Goal: Communication & Community: Answer question/provide support

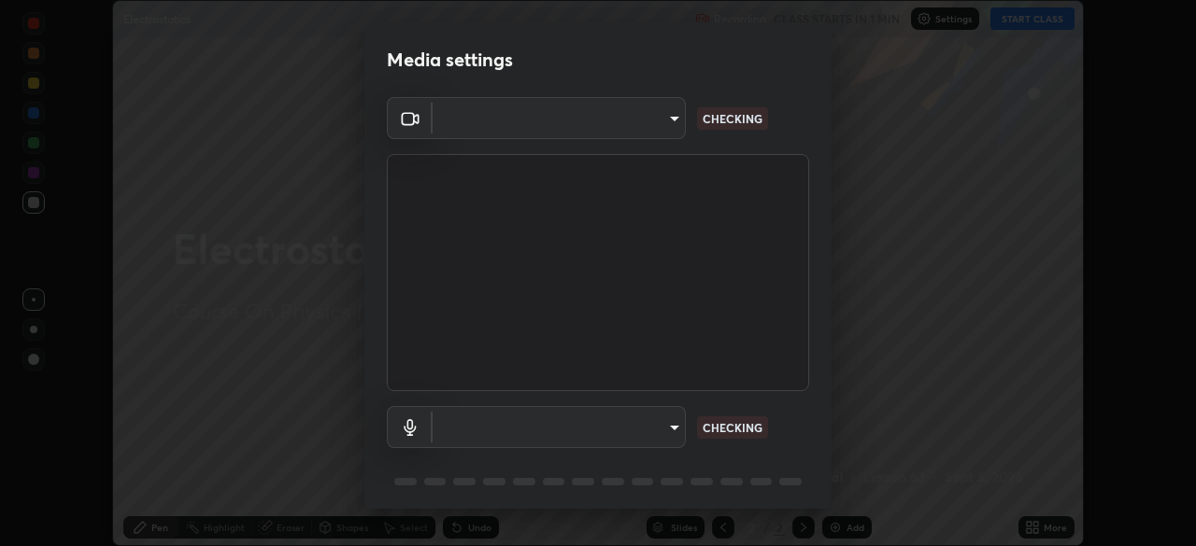
scroll to position [66, 0]
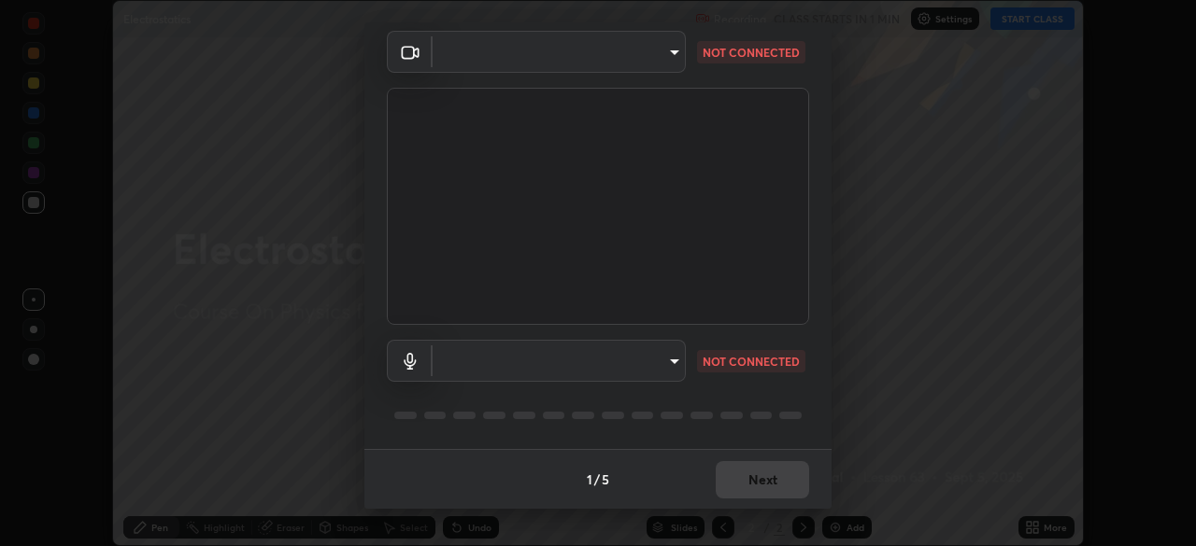
type input "30251ce0796c2ee0dc5d2d3dd8c2e2a63244bb54eceb0ee1850135d5fd661110"
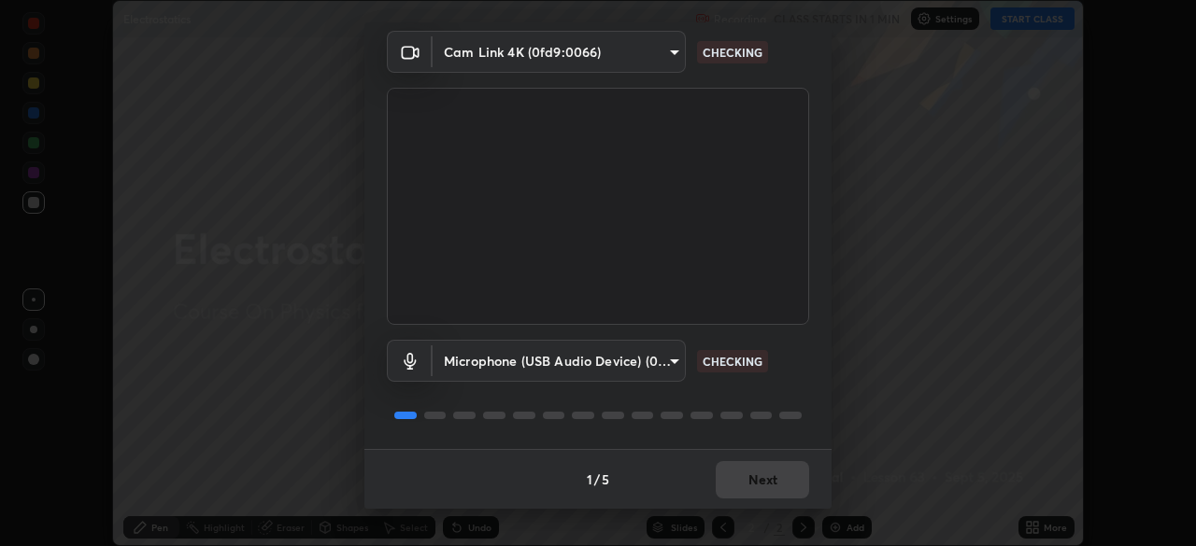
click at [668, 360] on body "Erase all Electrostatics Recording CLASS STARTS IN 1 MIN Settings START CLASS S…" at bounding box center [598, 273] width 1196 height 546
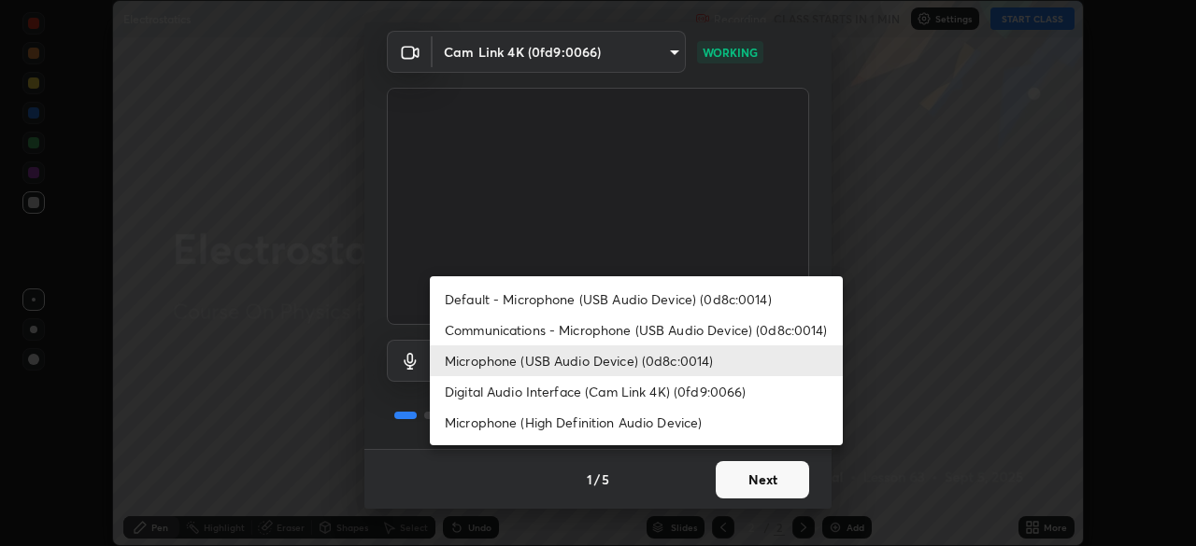
click at [629, 338] on li "Communications - Microphone (USB Audio Device) (0d8c:0014)" at bounding box center [636, 330] width 413 height 31
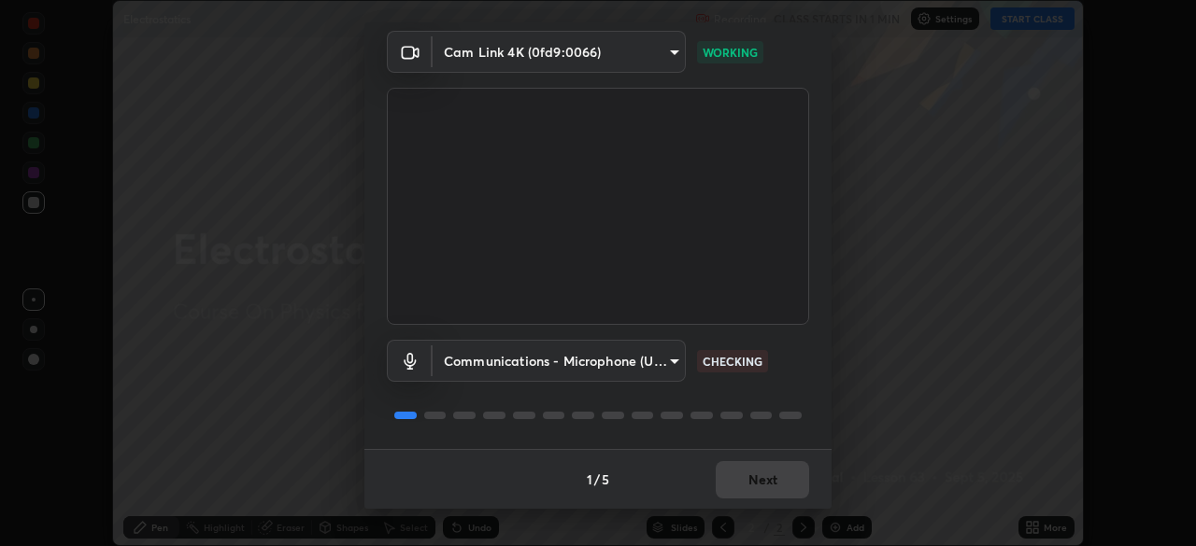
click at [652, 370] on body "Erase all Electrostatics Recording CLASS STARTS IN 1 MIN Settings START CLASS S…" at bounding box center [598, 273] width 1196 height 546
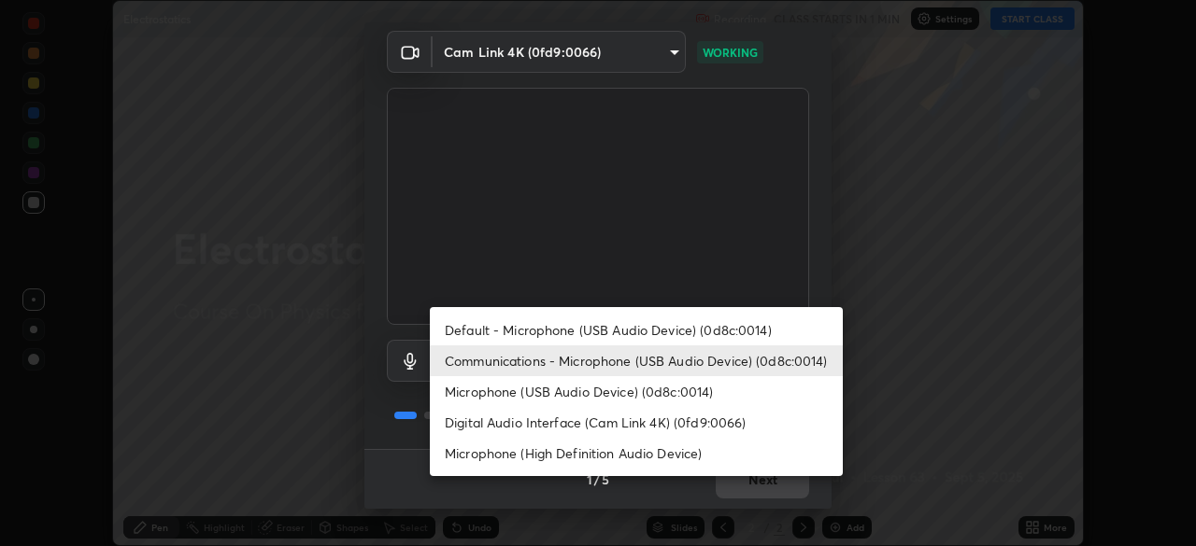
click at [578, 395] on li "Microphone (USB Audio Device) (0d8c:0014)" at bounding box center [636, 391] width 413 height 31
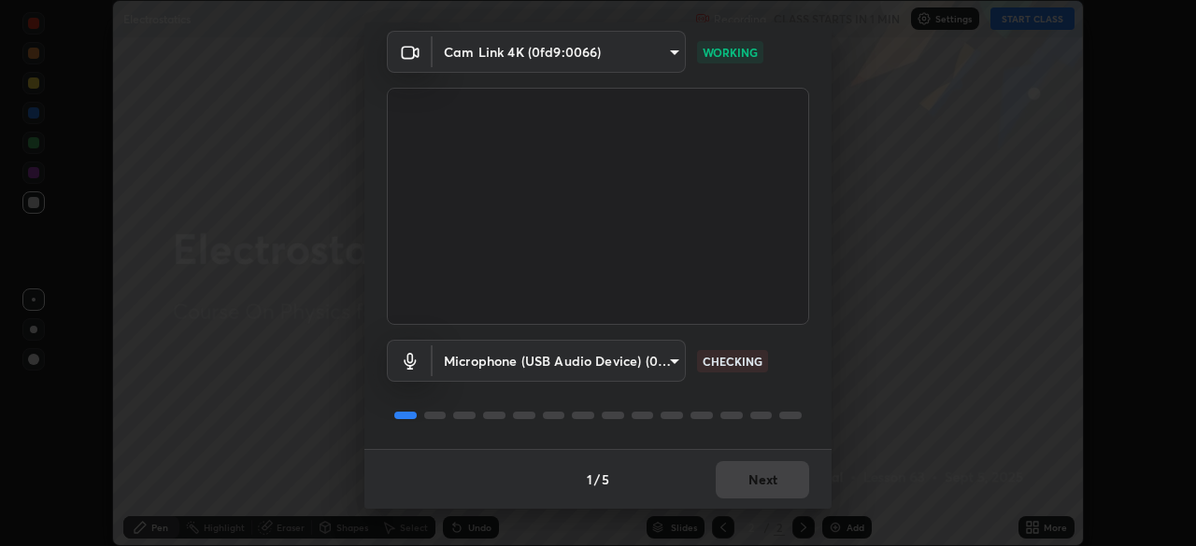
type input "124c78c221627933d2c50a39b91ddd266d1070ffba9e3ebedd1e58af8de33bc5"
click at [802, 440] on div "Microphone (USB Audio Device) (0d8c:0014) 124c78c221627933d2c50a39b91ddd266d107…" at bounding box center [598, 387] width 422 height 124
click at [814, 428] on div "Cam Link 4K (0fd9:0066) 30251ce0796c2ee0dc5d2d3dd8c2e2a63244bb54eceb0ee1850135d…" at bounding box center [597, 240] width 467 height 418
click at [794, 486] on div "1 / 5 Next" at bounding box center [597, 479] width 467 height 60
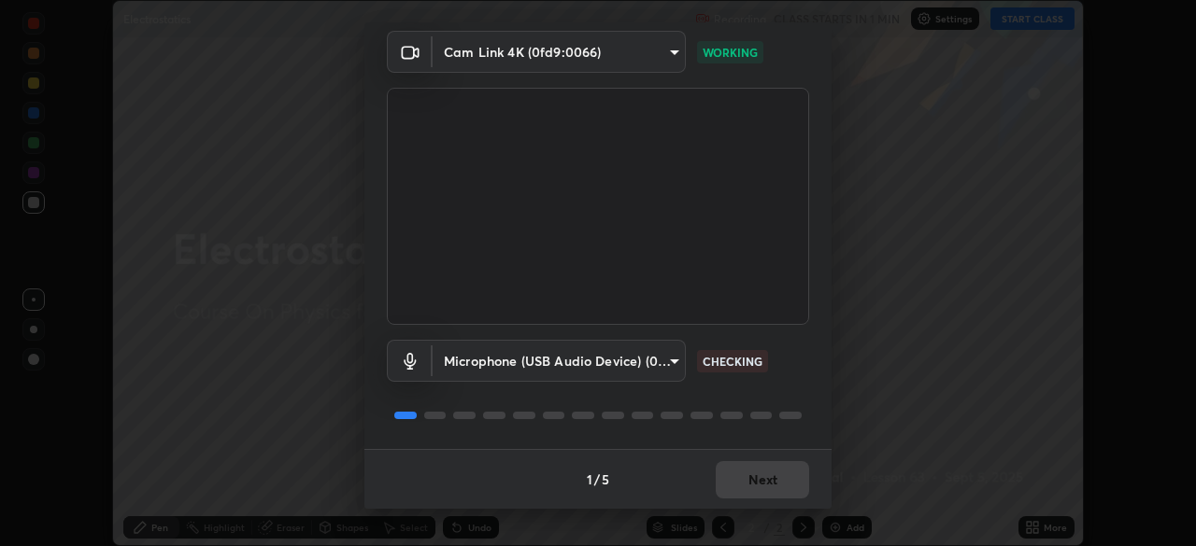
click at [790, 489] on div "1 / 5 Next" at bounding box center [597, 479] width 467 height 60
click at [798, 490] on div "1 / 5 Next" at bounding box center [597, 479] width 467 height 60
click at [799, 484] on button "Next" at bounding box center [761, 479] width 93 height 37
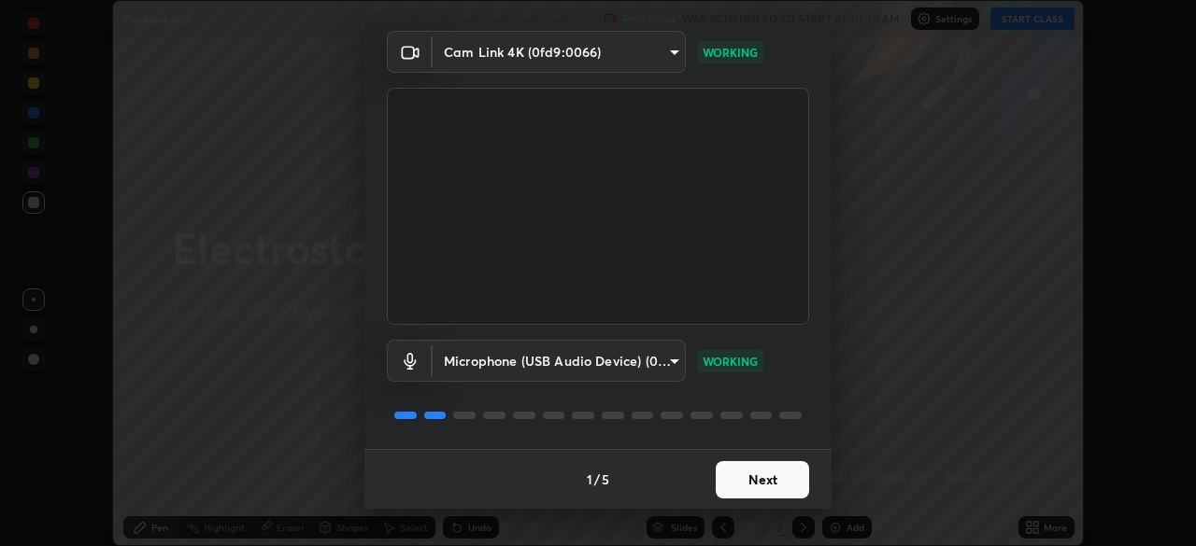
scroll to position [0, 0]
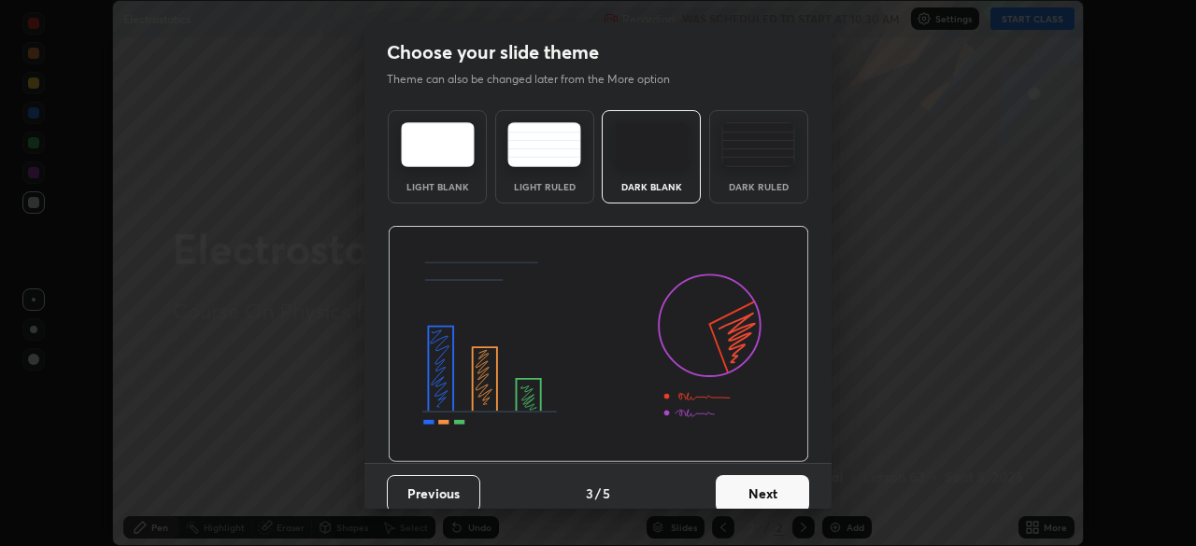
click at [798, 479] on button "Next" at bounding box center [761, 493] width 93 height 37
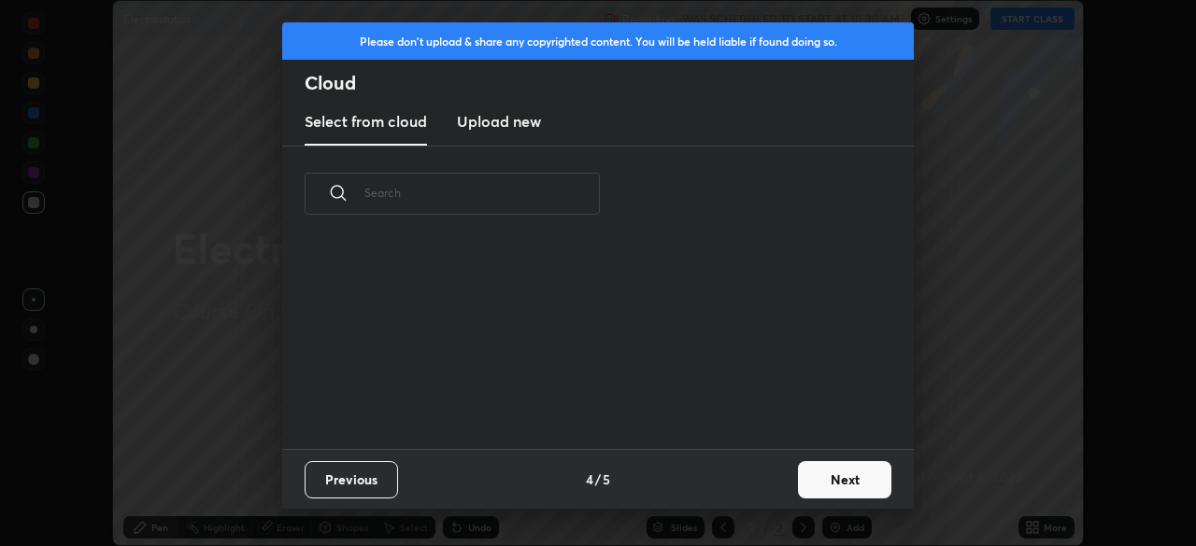
click at [799, 494] on button "Next" at bounding box center [844, 479] width 93 height 37
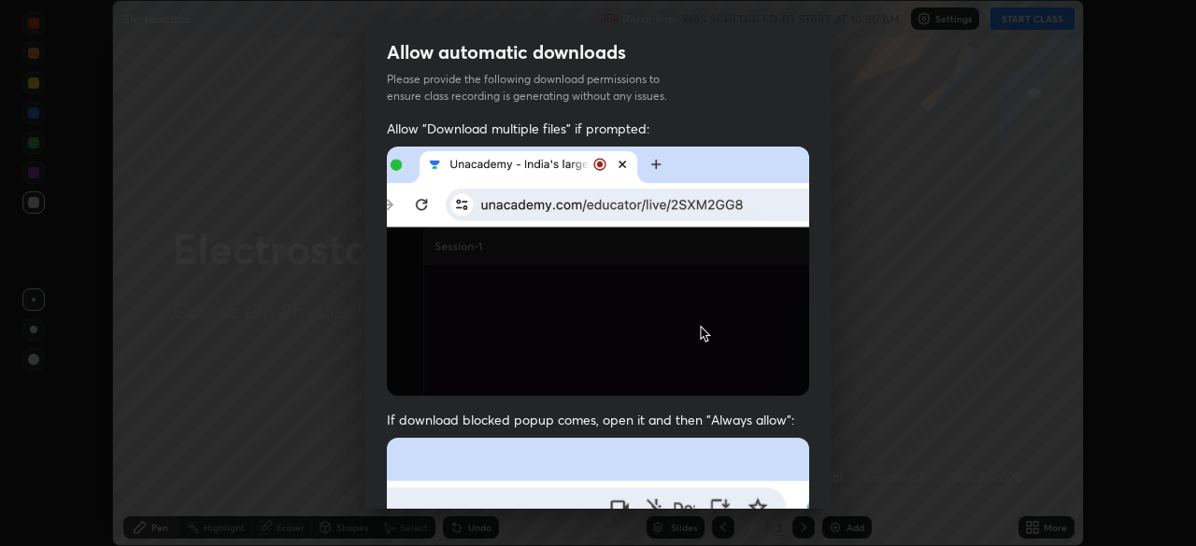
click at [767, 387] on div "Allow automatic downloads Please provide the following download permissions to …" at bounding box center [597, 265] width 467 height 487
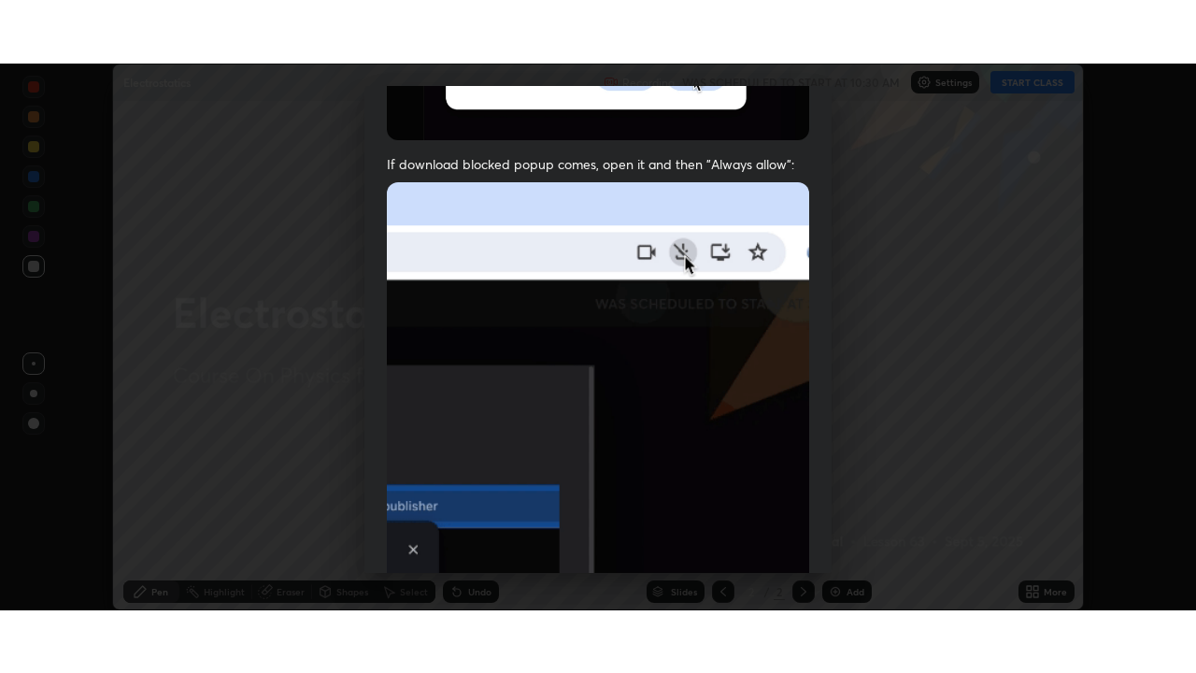
scroll to position [447, 0]
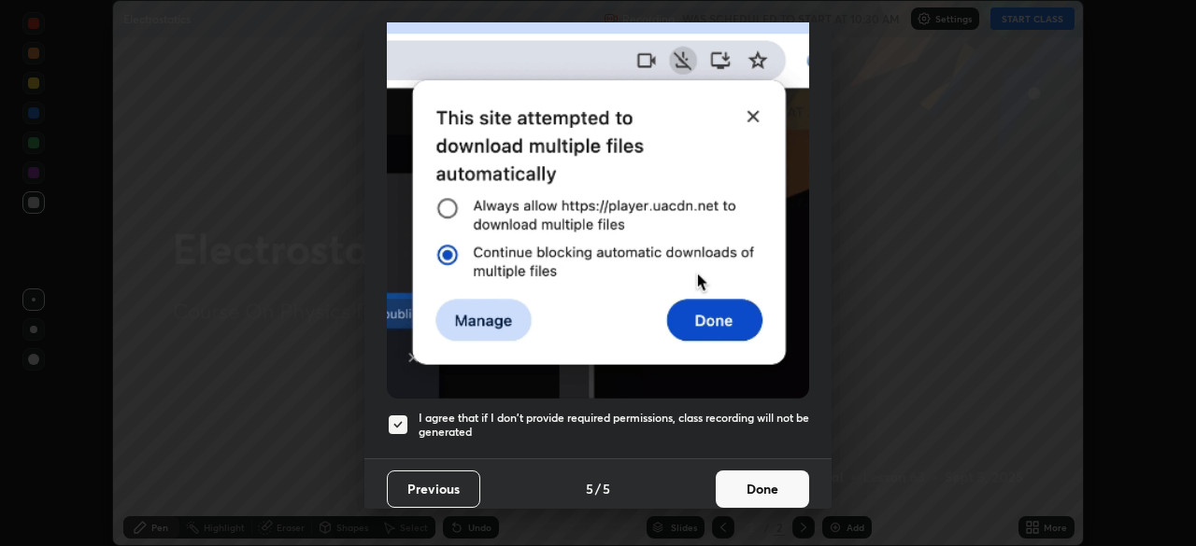
click at [780, 477] on button "Done" at bounding box center [761, 489] width 93 height 37
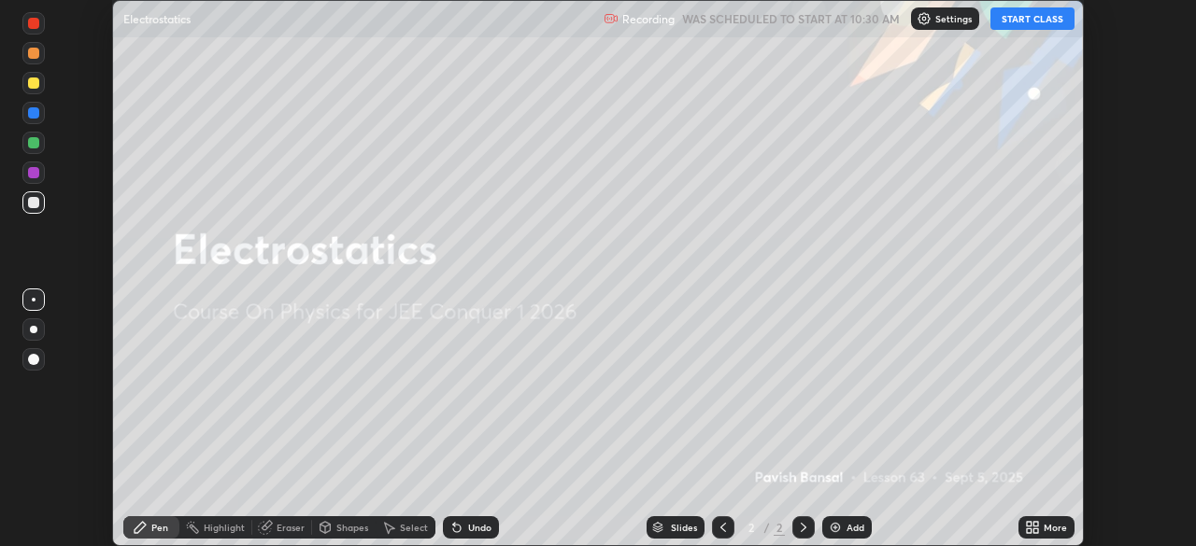
click at [1043, 529] on div "More" at bounding box center [1054, 527] width 23 height 9
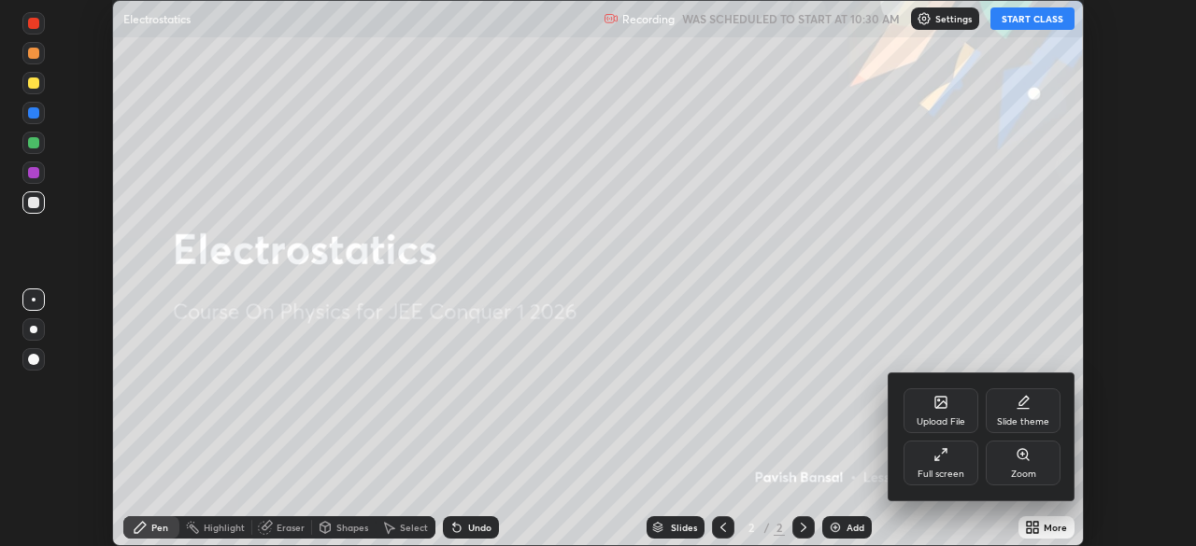
click at [958, 474] on div "Full screen" at bounding box center [940, 474] width 47 height 9
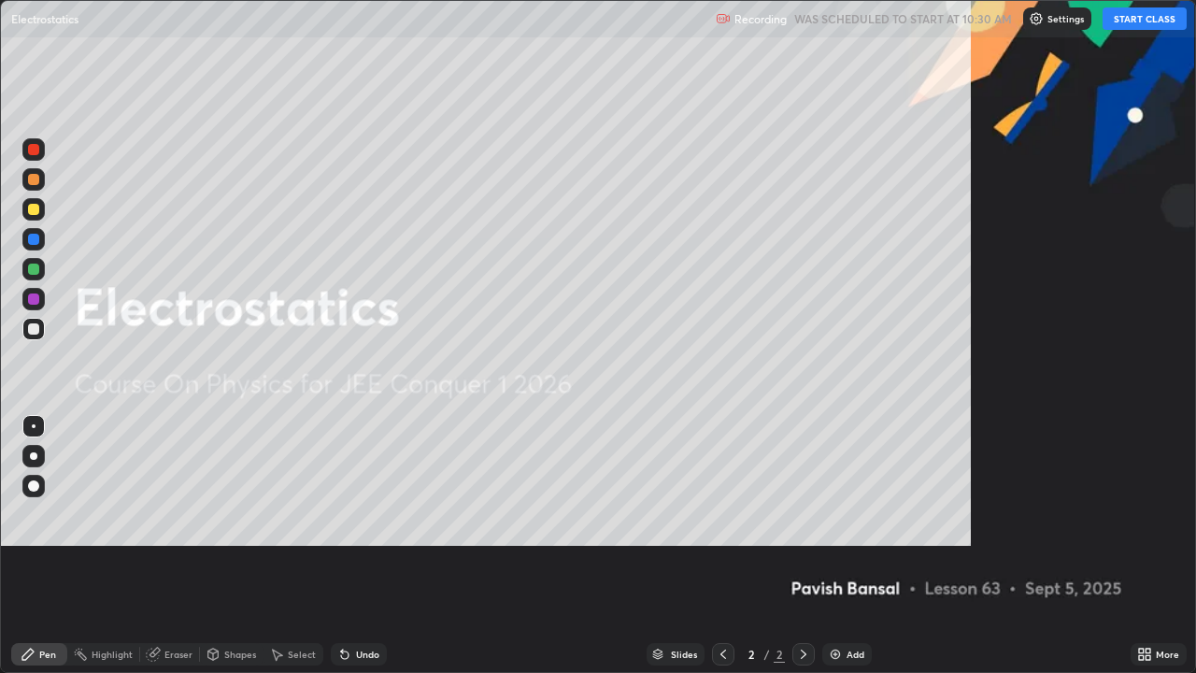
scroll to position [673, 1196]
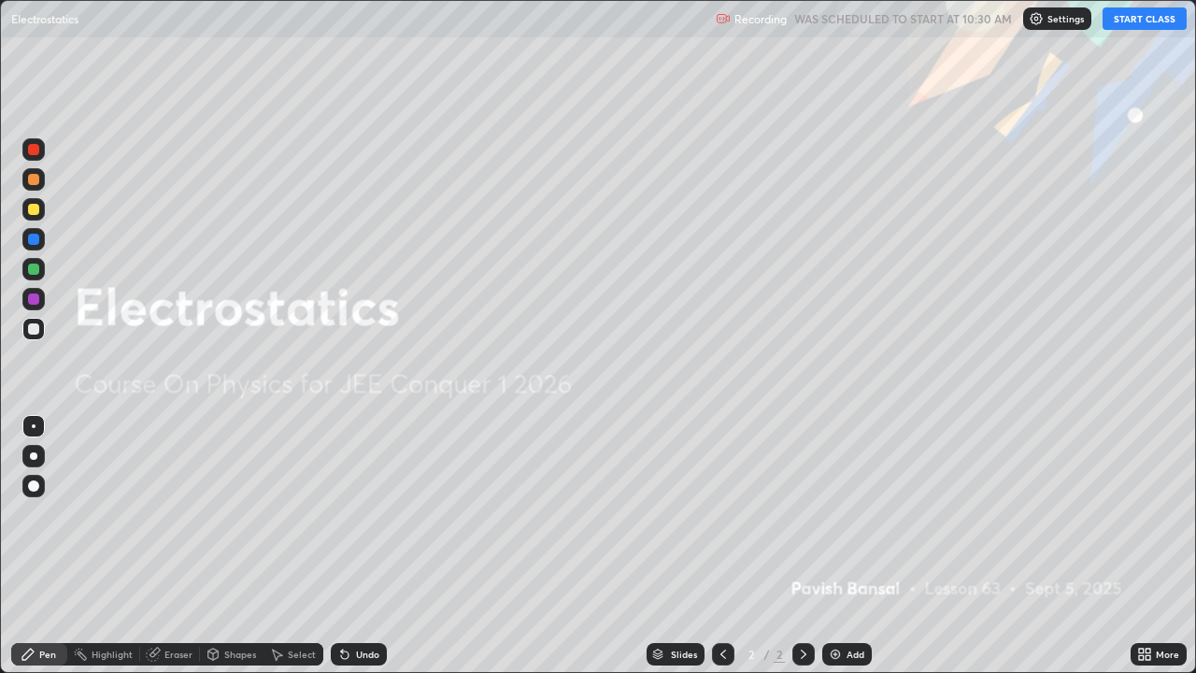
click at [1143, 19] on button "START CLASS" at bounding box center [1144, 18] width 84 height 22
click at [845, 545] on div "Add" at bounding box center [847, 654] width 50 height 22
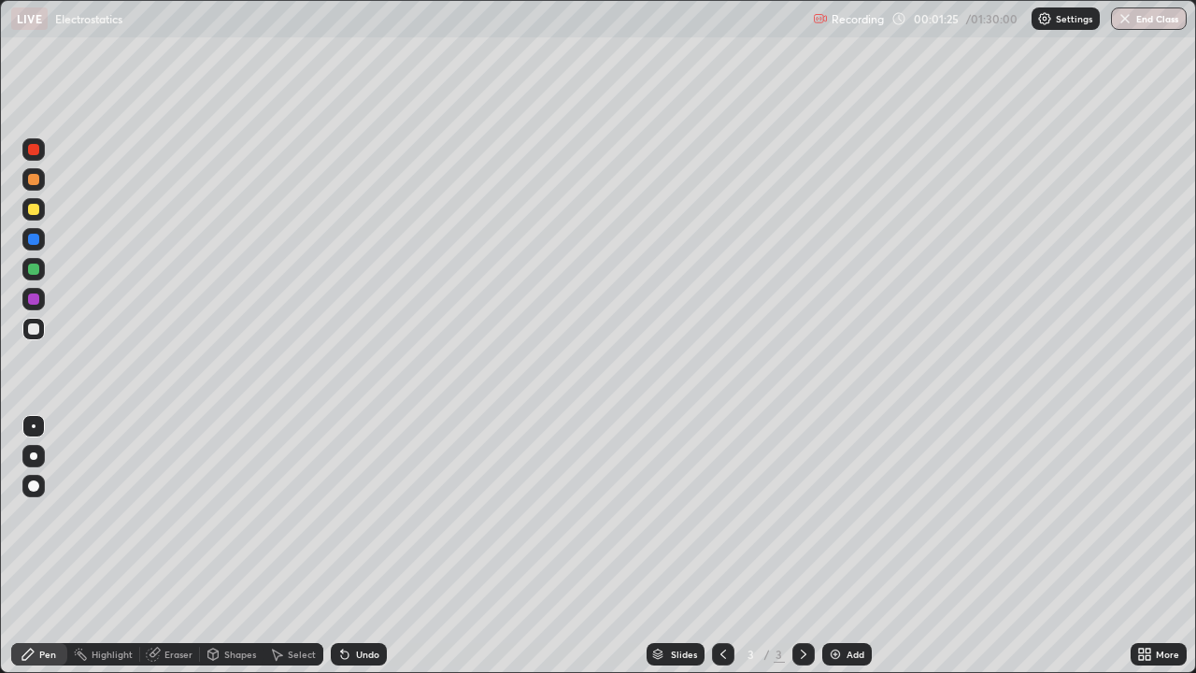
click at [35, 327] on div at bounding box center [33, 328] width 11 height 11
click at [35, 458] on div at bounding box center [33, 455] width 7 height 7
click at [341, 545] on icon at bounding box center [344, 654] width 7 height 7
click at [341, 545] on icon at bounding box center [342, 650] width 2 height 2
click at [33, 205] on div at bounding box center [33, 209] width 11 height 11
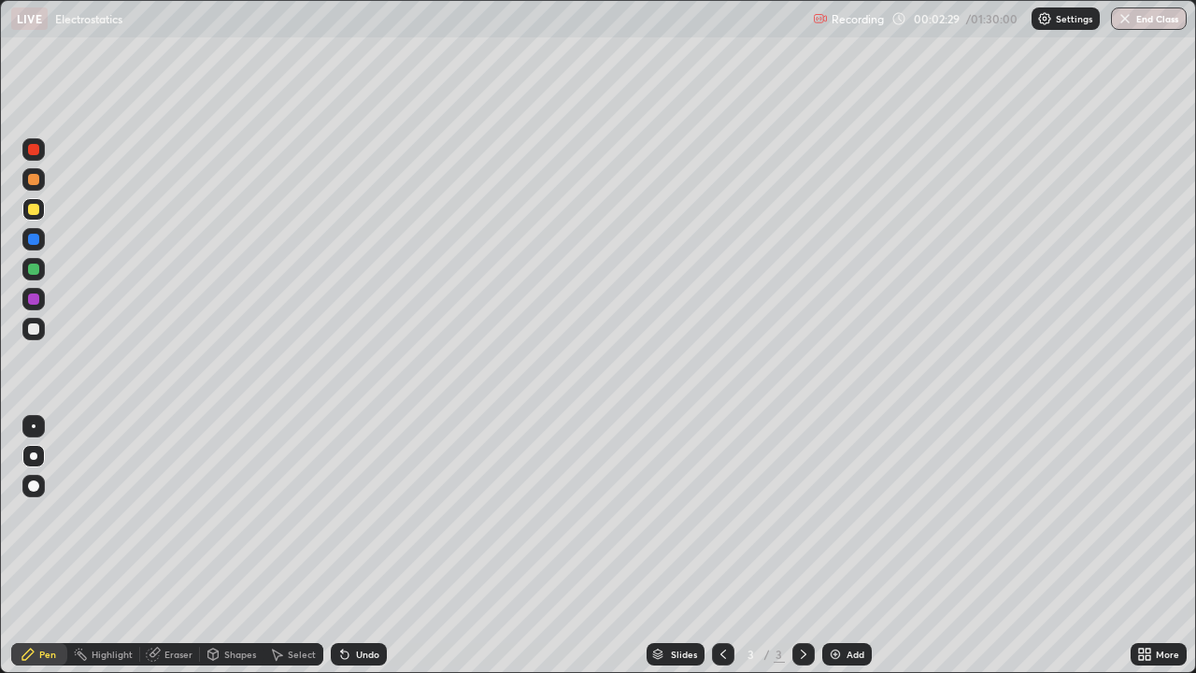
click at [34, 183] on div at bounding box center [33, 179] width 11 height 11
click at [36, 205] on div at bounding box center [33, 209] width 11 height 11
click at [369, 545] on div "Undo" at bounding box center [367, 653] width 23 height 9
click at [373, 545] on div "Undo" at bounding box center [359, 654] width 56 height 22
click at [372, 545] on div "Undo" at bounding box center [367, 653] width 23 height 9
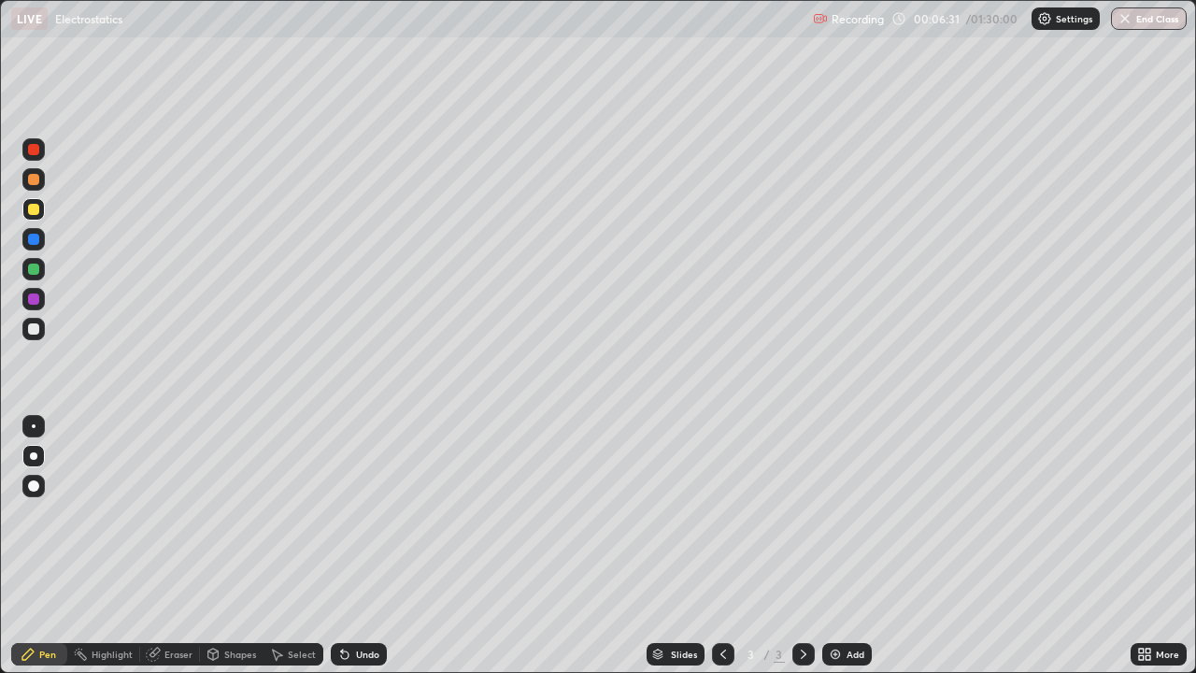
click at [835, 545] on img at bounding box center [835, 653] width 15 height 15
click at [31, 330] on div at bounding box center [33, 328] width 11 height 11
click at [839, 545] on img at bounding box center [835, 653] width 15 height 15
click at [35, 329] on div at bounding box center [33, 328] width 11 height 11
click at [32, 209] on div at bounding box center [33, 209] width 11 height 11
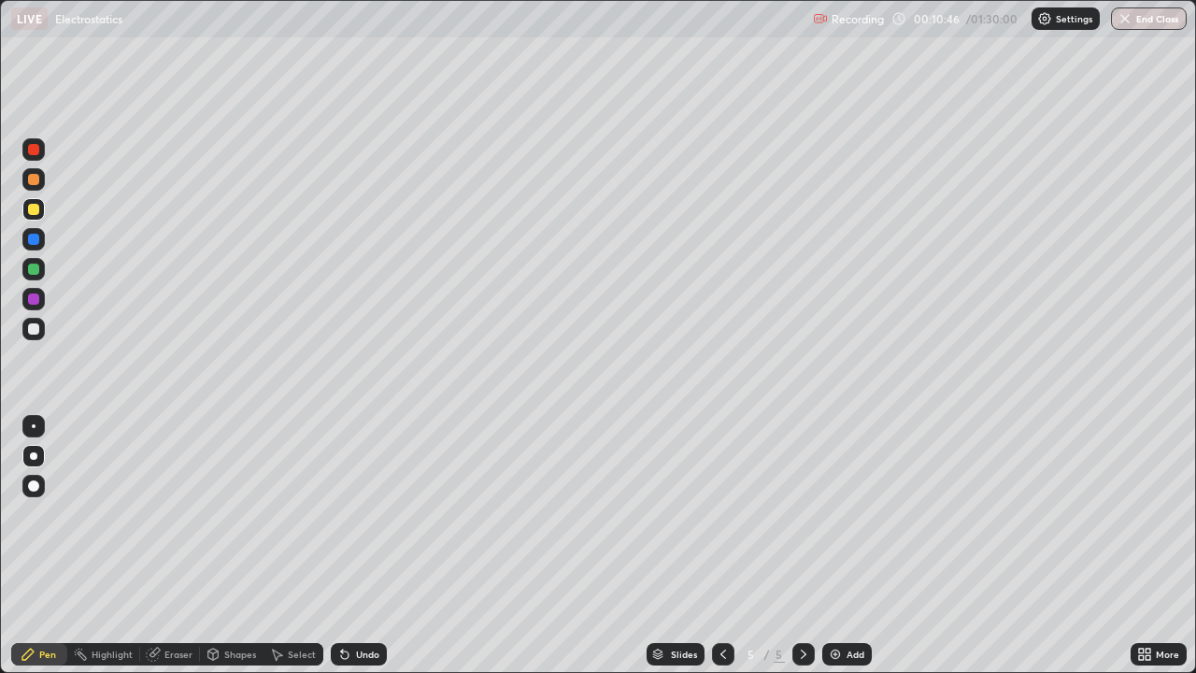
click at [352, 545] on div "Undo" at bounding box center [359, 654] width 56 height 22
click at [114, 545] on div "Highlight" at bounding box center [103, 654] width 73 height 22
click at [49, 545] on div "Pen" at bounding box center [47, 653] width 17 height 9
click at [177, 545] on div "Eraser" at bounding box center [178, 653] width 28 height 9
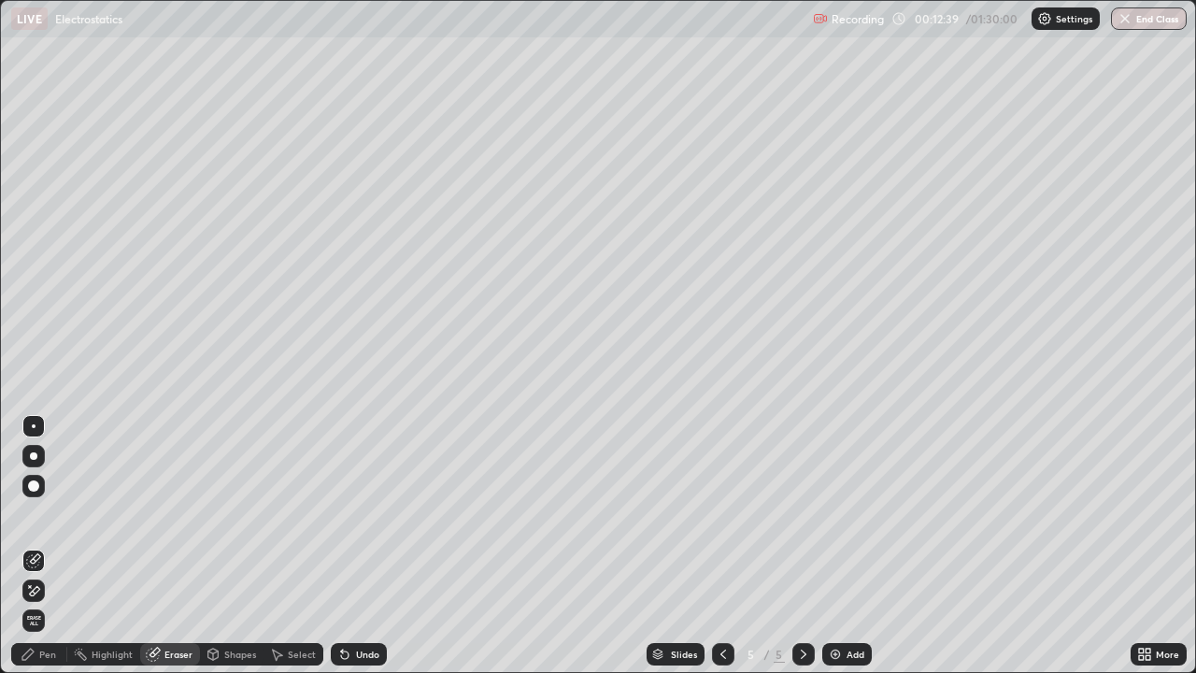
click at [55, 545] on div "Pen" at bounding box center [47, 653] width 17 height 9
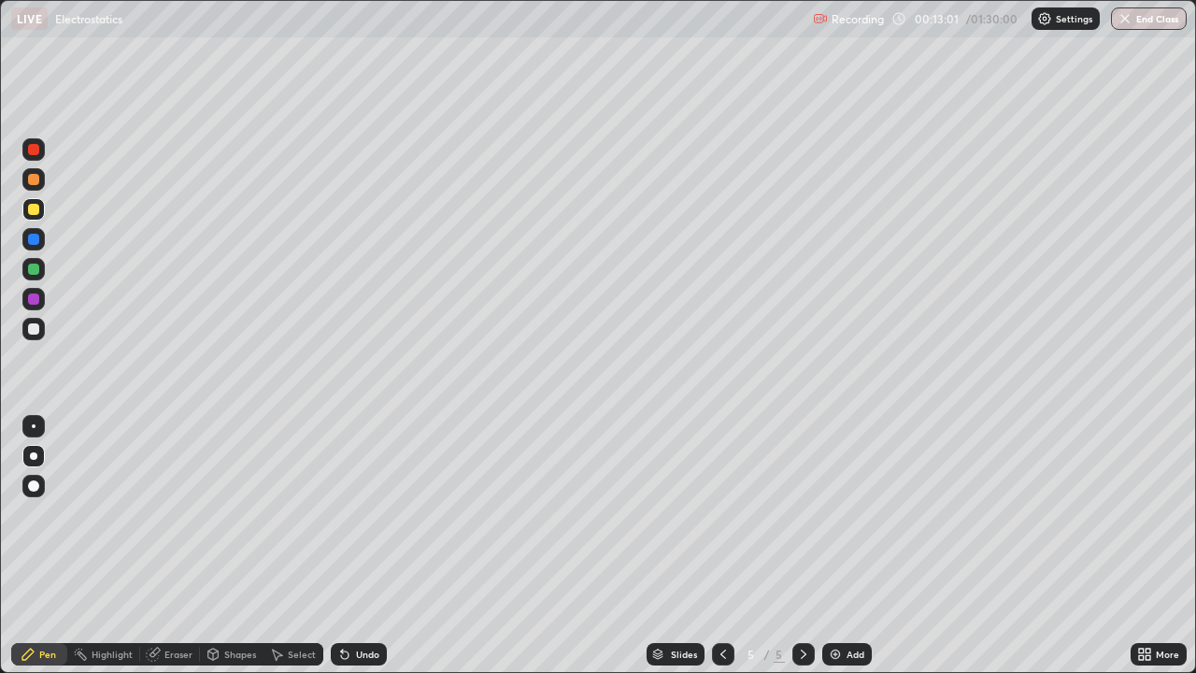
click at [377, 545] on div "Undo" at bounding box center [359, 654] width 56 height 22
click at [846, 545] on div "Add" at bounding box center [847, 654] width 50 height 22
click at [35, 329] on div at bounding box center [33, 328] width 11 height 11
click at [347, 545] on icon at bounding box center [344, 653] width 15 height 15
click at [222, 545] on div "Shapes" at bounding box center [232, 654] width 64 height 22
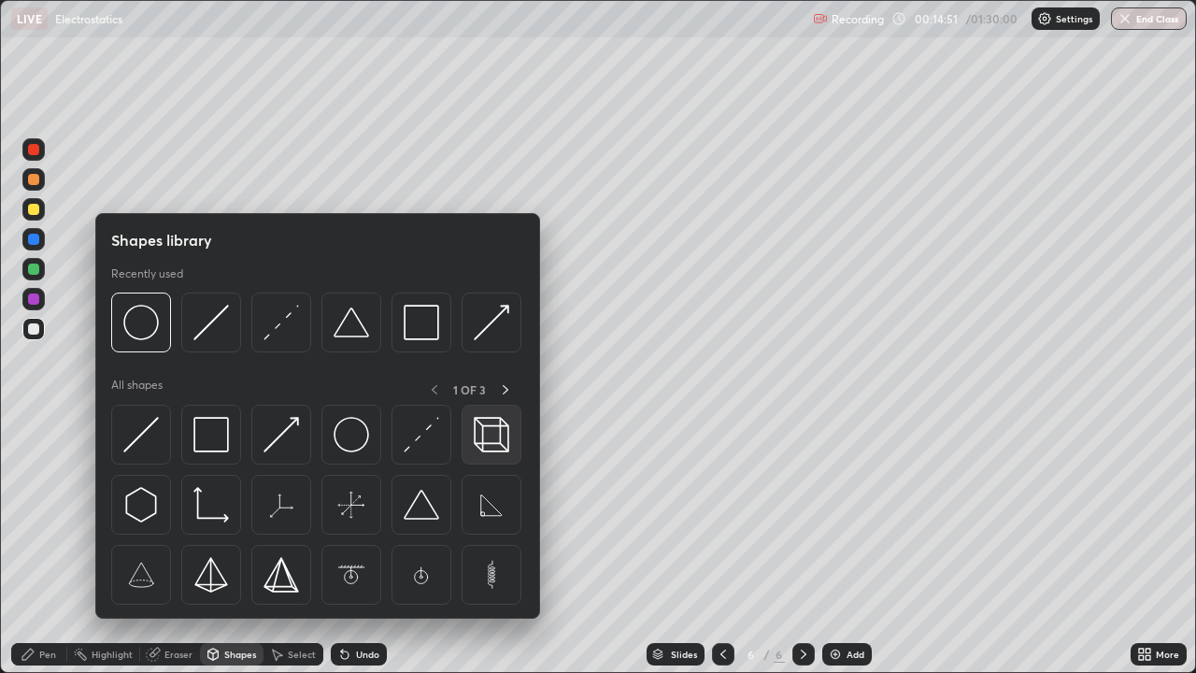
click at [489, 439] on img at bounding box center [491, 434] width 35 height 35
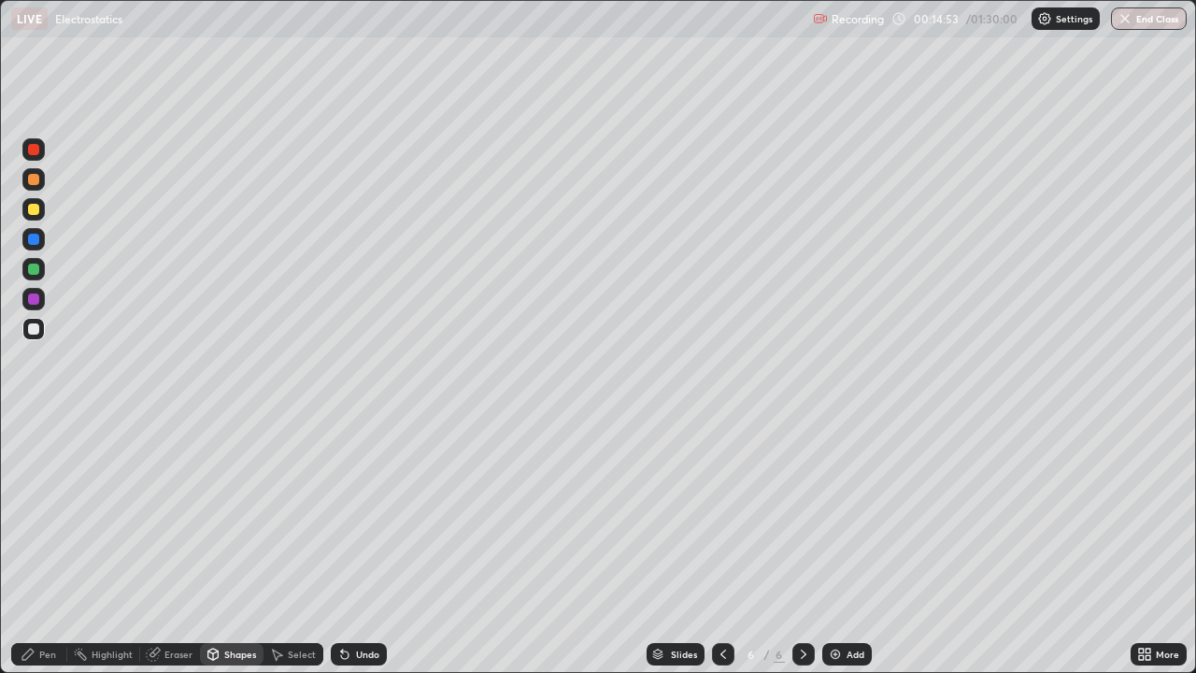
click at [40, 545] on div "Pen" at bounding box center [39, 654] width 56 height 22
click at [35, 209] on div at bounding box center [33, 209] width 11 height 11
click at [32, 244] on div at bounding box center [33, 239] width 11 height 11
click at [31, 326] on div at bounding box center [33, 328] width 11 height 11
click at [89, 545] on div "Highlight" at bounding box center [103, 654] width 73 height 22
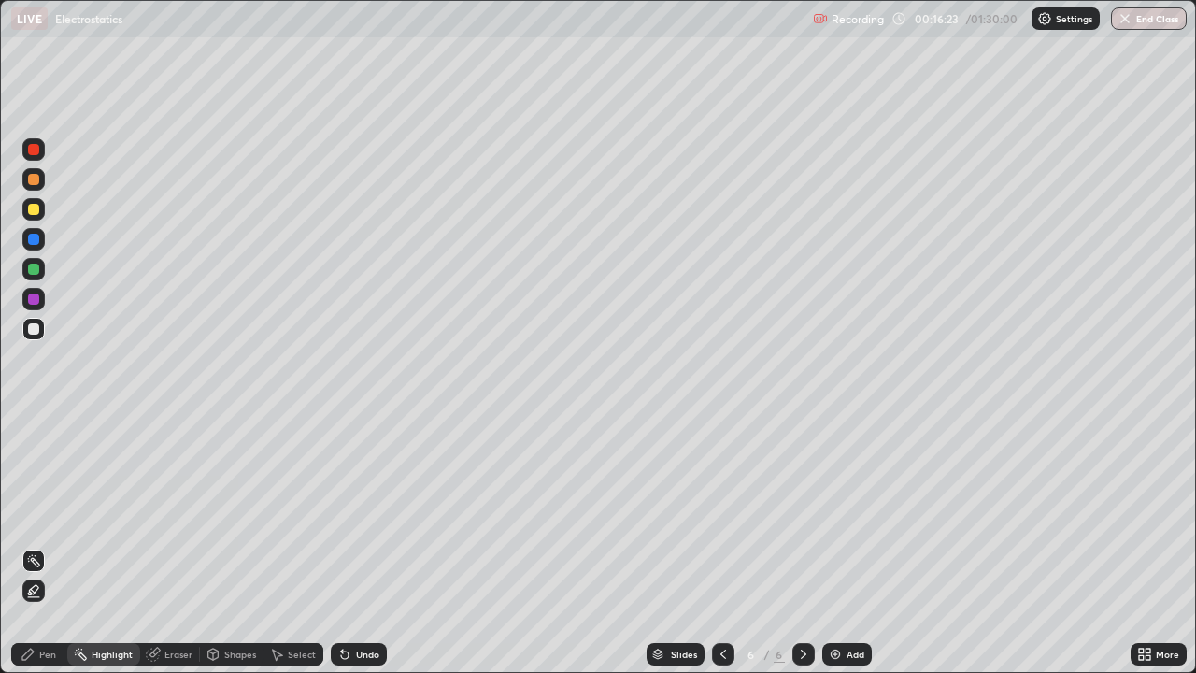
click at [41, 545] on div "Pen" at bounding box center [47, 653] width 17 height 9
click at [99, 545] on div "Highlight" at bounding box center [112, 653] width 41 height 9
click at [151, 545] on icon at bounding box center [153, 654] width 12 height 12
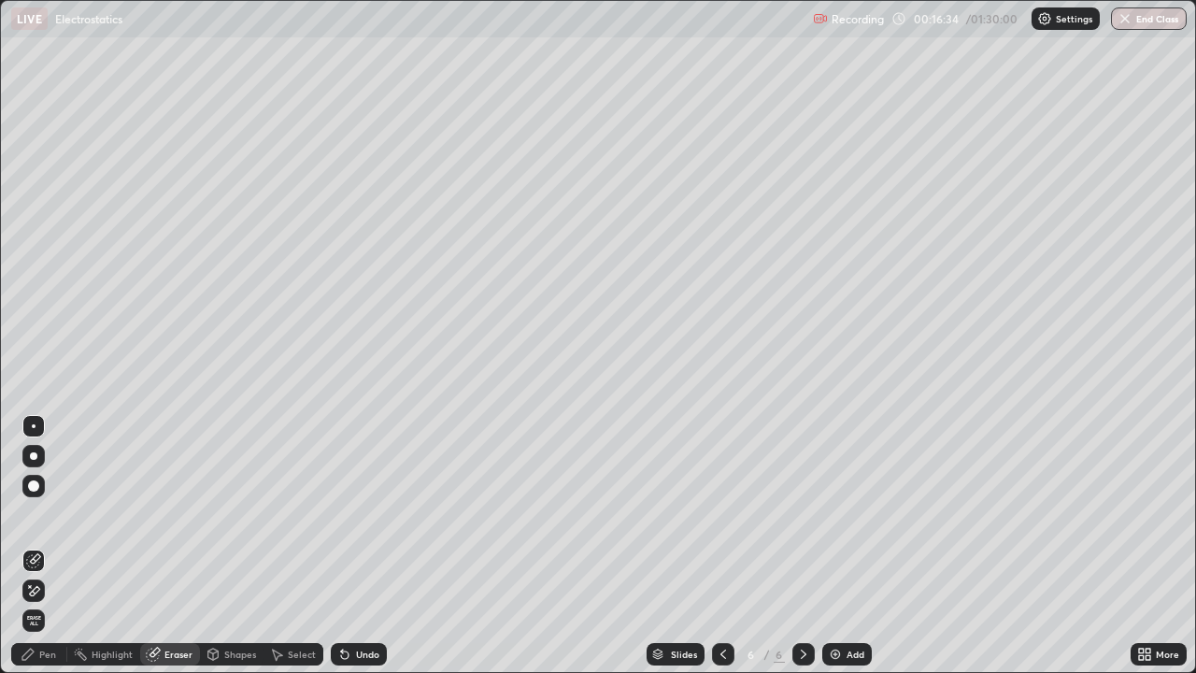
click at [39, 545] on div "Pen" at bounding box center [47, 653] width 17 height 9
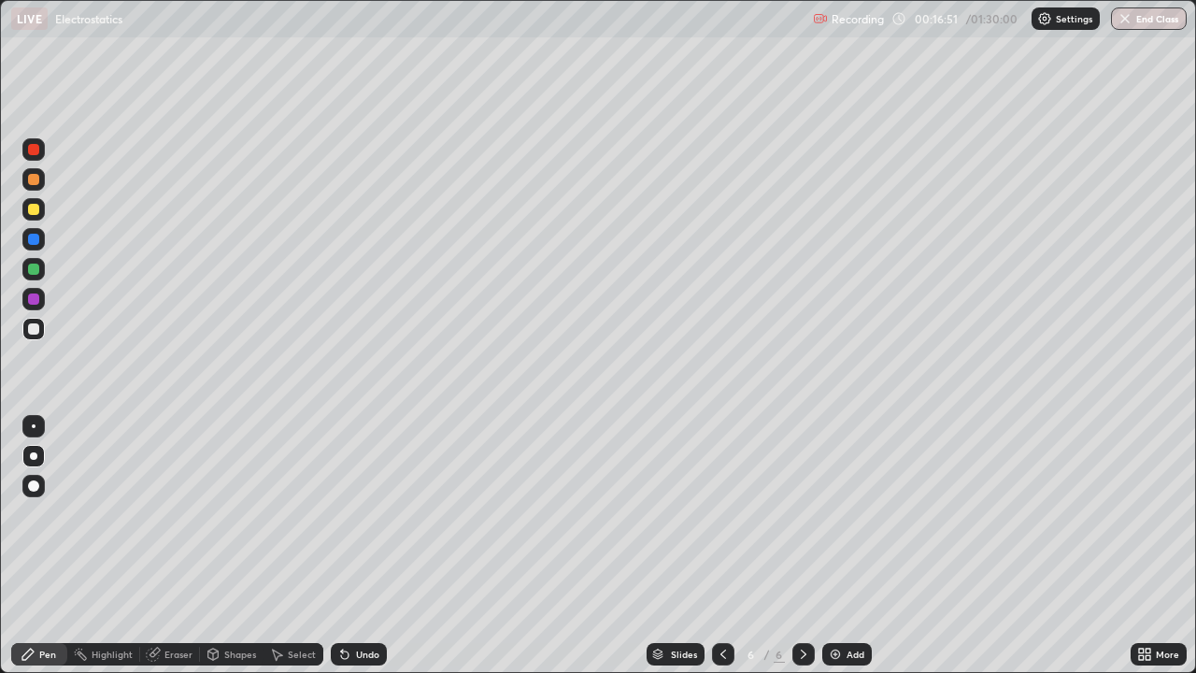
click at [367, 545] on div "Undo" at bounding box center [367, 653] width 23 height 9
click at [356, 545] on div "Undo" at bounding box center [367, 653] width 23 height 9
click at [341, 545] on icon at bounding box center [342, 650] width 2 height 2
click at [353, 545] on div "Undo" at bounding box center [359, 654] width 56 height 22
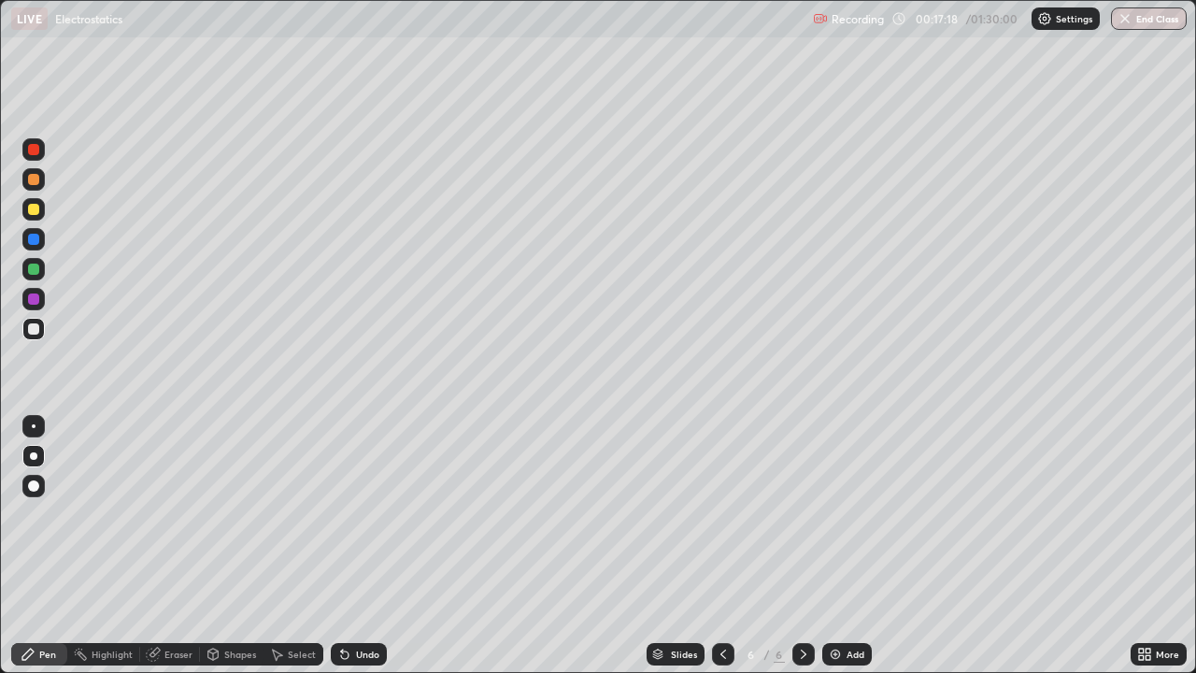
click at [349, 545] on icon at bounding box center [344, 653] width 15 height 15
click at [351, 545] on div "Undo" at bounding box center [359, 654] width 56 height 22
click at [359, 545] on div "Undo" at bounding box center [367, 653] width 23 height 9
click at [371, 545] on div "Undo" at bounding box center [359, 654] width 56 height 22
click at [376, 545] on div "Undo" at bounding box center [359, 654] width 56 height 22
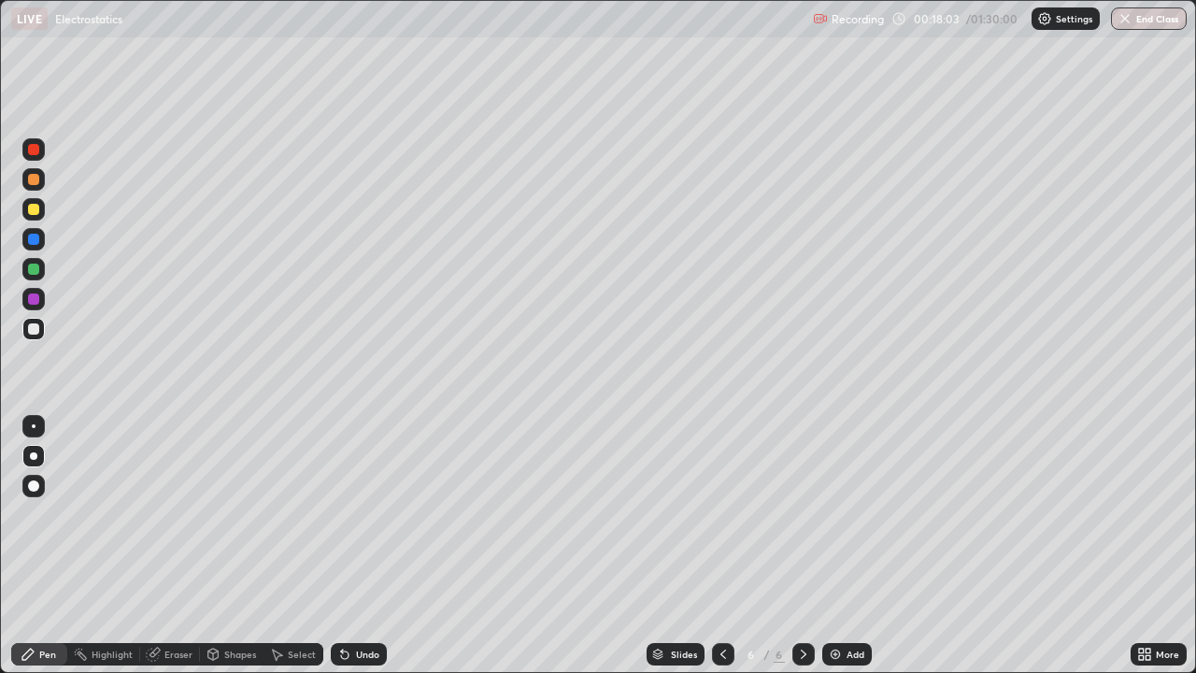
click at [32, 209] on div at bounding box center [33, 209] width 11 height 11
click at [33, 306] on div at bounding box center [33, 299] width 22 height 22
click at [845, 545] on div "Add" at bounding box center [847, 654] width 50 height 22
click at [36, 331] on div at bounding box center [33, 328] width 11 height 11
click at [347, 545] on div "Undo" at bounding box center [359, 654] width 56 height 22
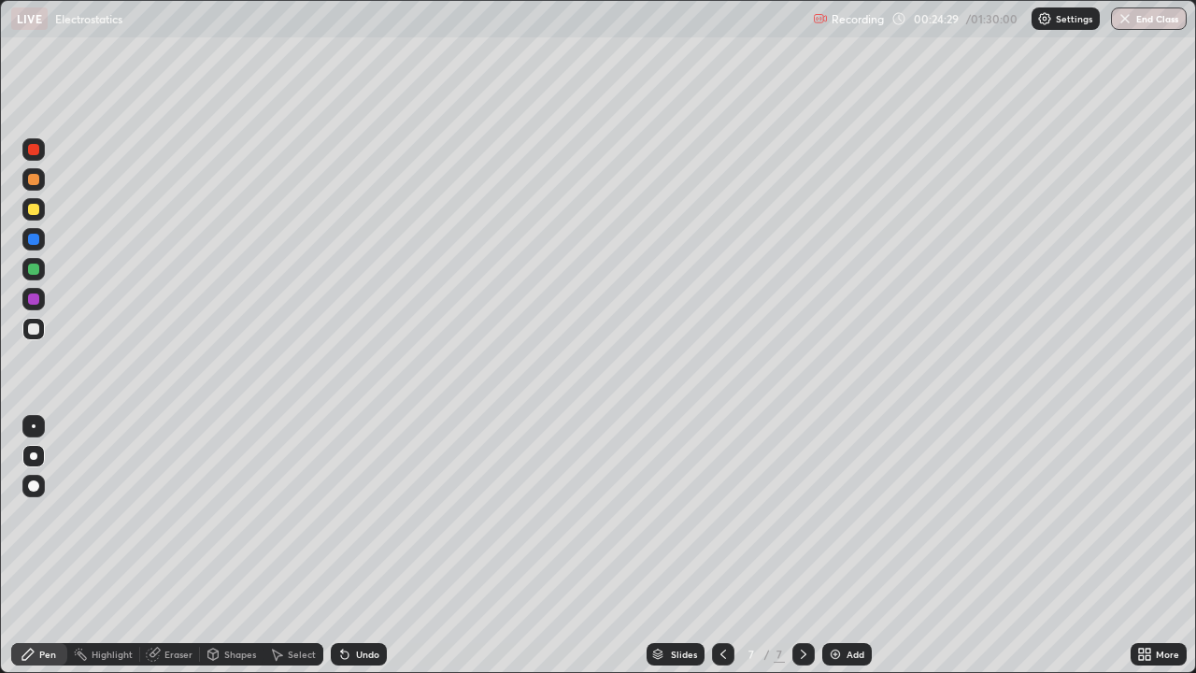
click at [342, 545] on div "Undo" at bounding box center [359, 654] width 56 height 22
click at [348, 545] on icon at bounding box center [344, 653] width 15 height 15
click at [379, 545] on div "Undo" at bounding box center [359, 654] width 56 height 22
click at [363, 545] on div "Undo" at bounding box center [367, 653] width 23 height 9
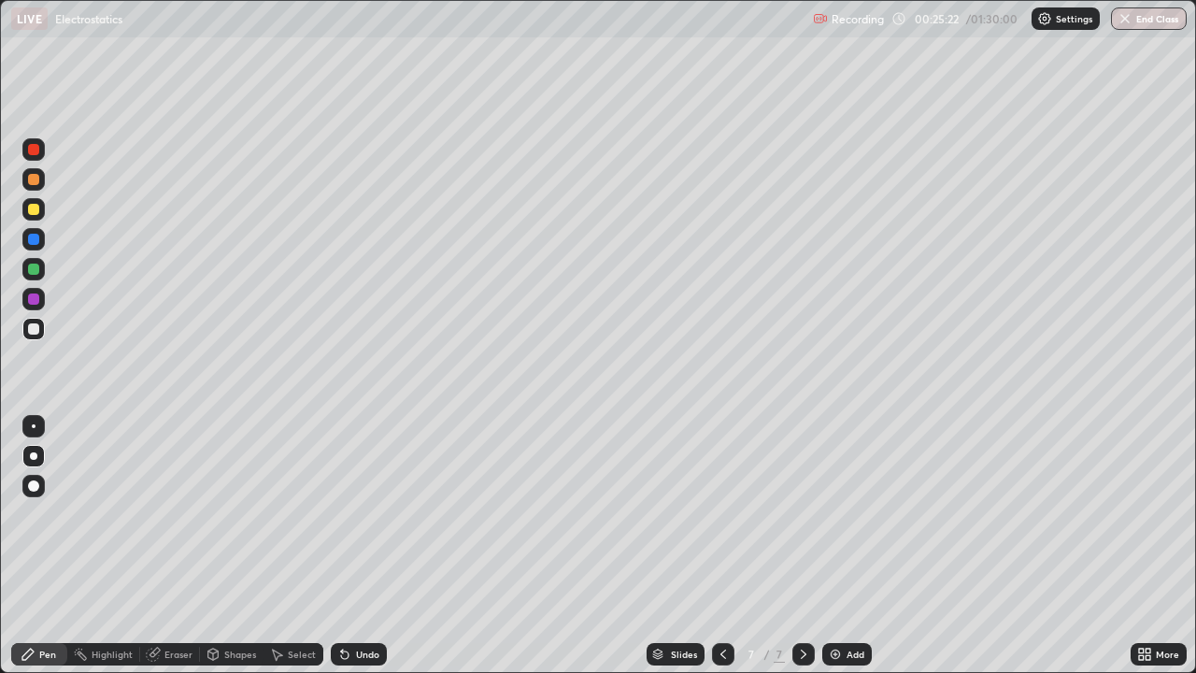
click at [361, 545] on div "Undo" at bounding box center [367, 653] width 23 height 9
click at [31, 302] on div at bounding box center [33, 298] width 11 height 11
click at [34, 332] on div at bounding box center [33, 328] width 11 height 11
click at [173, 545] on div "Eraser" at bounding box center [170, 654] width 60 height 22
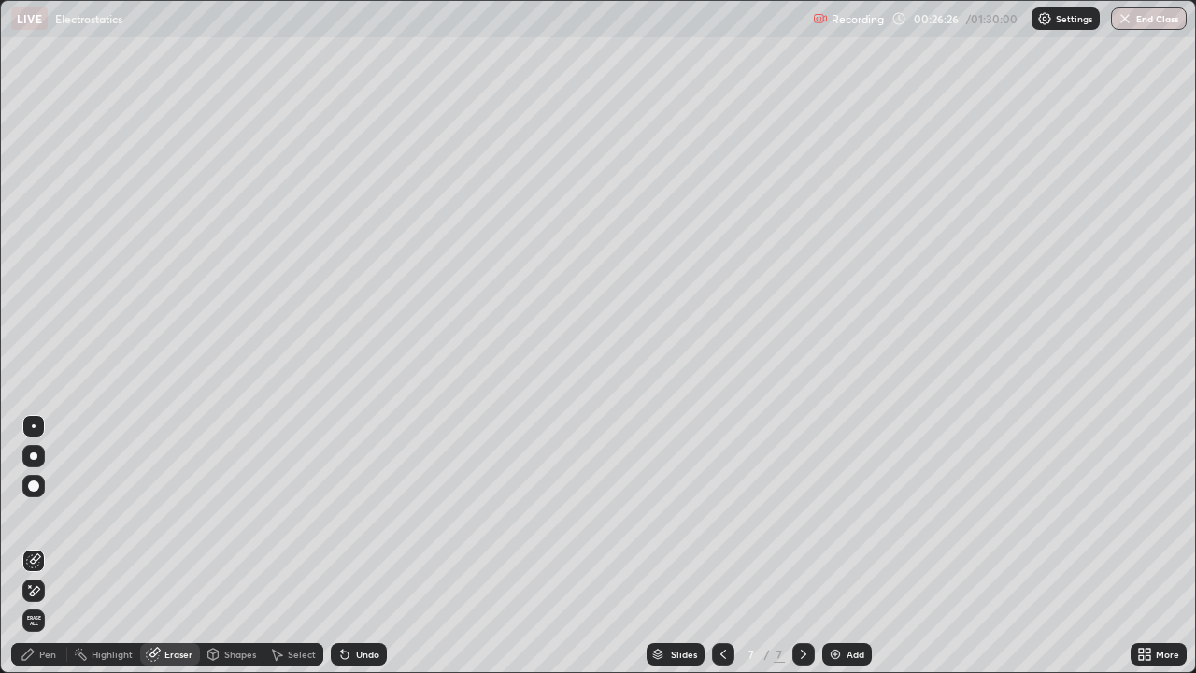
click at [64, 545] on div "Pen" at bounding box center [39, 654] width 56 height 22
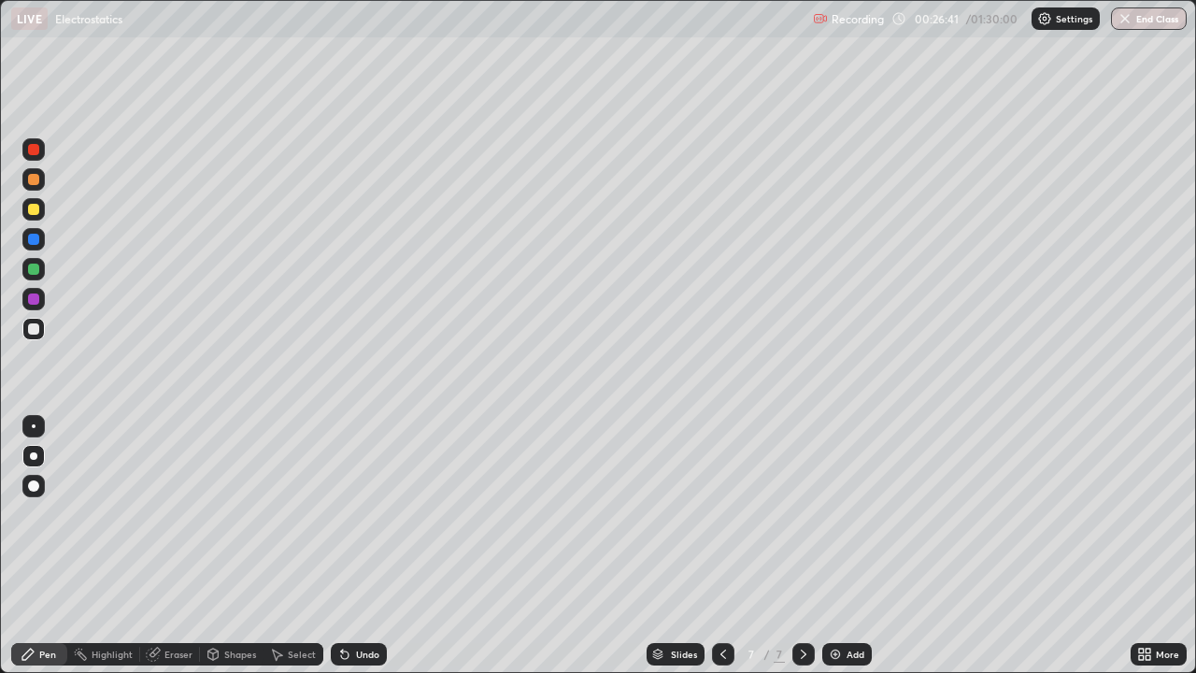
click at [366, 545] on div "Undo" at bounding box center [367, 653] width 23 height 9
click at [371, 545] on div "Undo" at bounding box center [359, 654] width 56 height 22
click at [373, 545] on div "Undo" at bounding box center [367, 653] width 23 height 9
click at [35, 294] on div at bounding box center [33, 298] width 11 height 11
click at [372, 545] on div "Undo" at bounding box center [367, 653] width 23 height 9
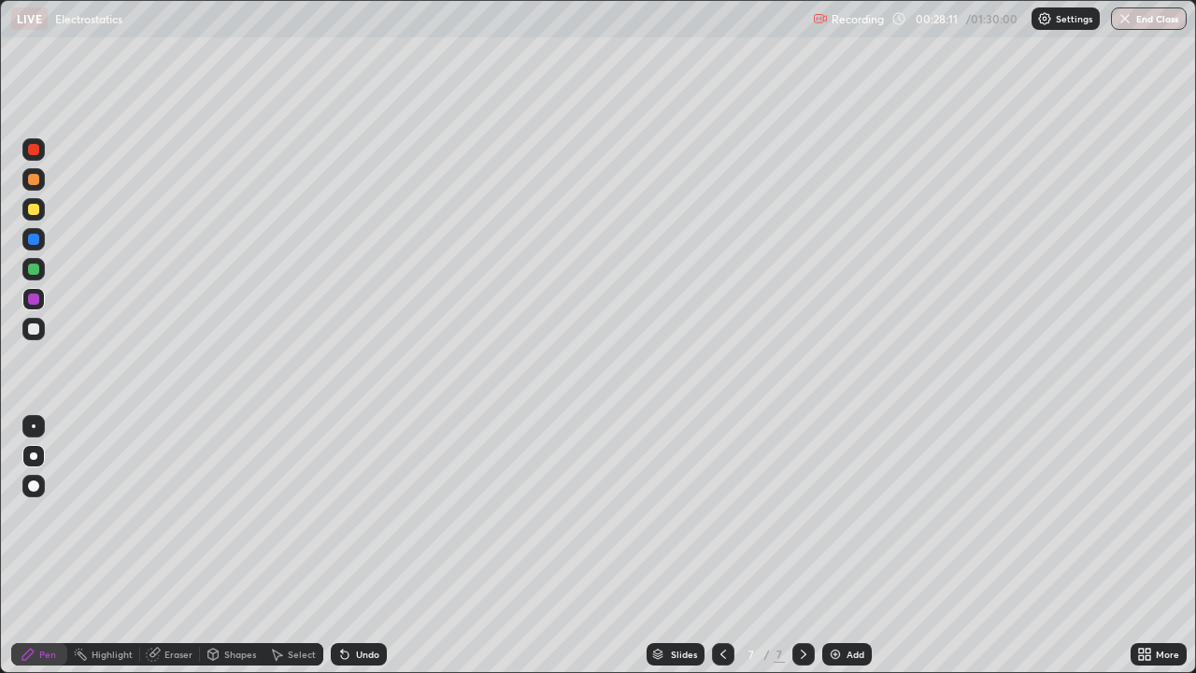
click at [848, 545] on div "Add" at bounding box center [855, 653] width 18 height 9
click at [34, 331] on div at bounding box center [33, 328] width 11 height 11
click at [31, 303] on div at bounding box center [33, 298] width 11 height 11
click at [36, 329] on div at bounding box center [33, 328] width 11 height 11
click at [30, 263] on div at bounding box center [33, 268] width 11 height 11
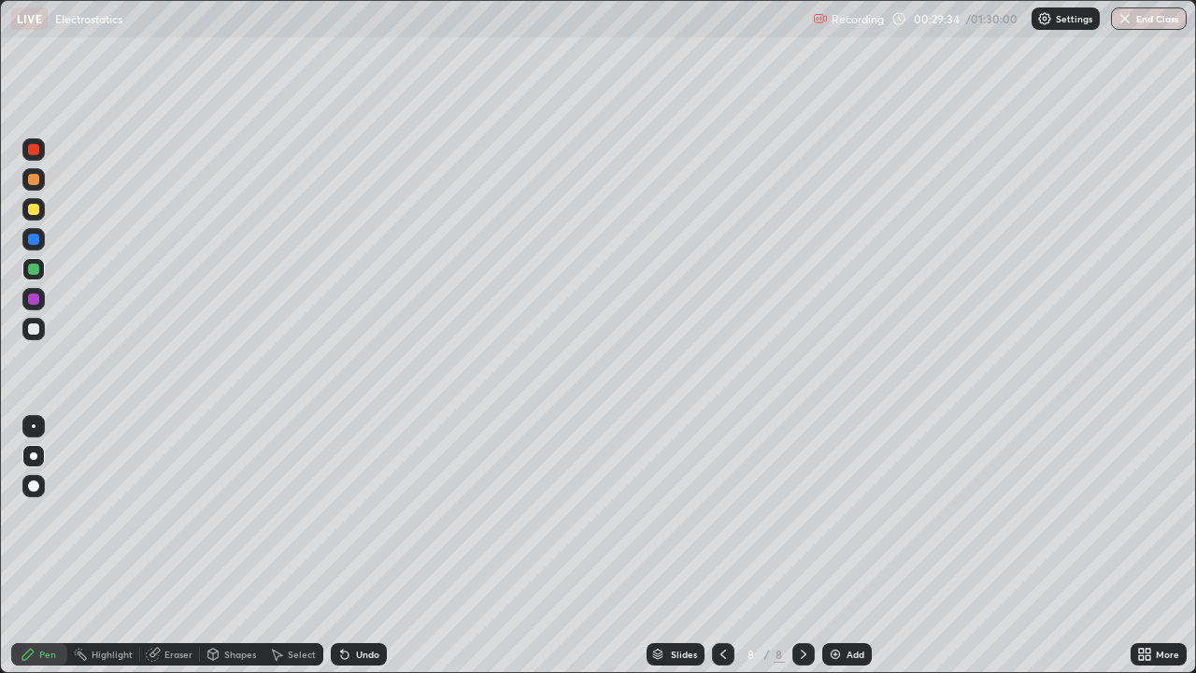
click at [29, 300] on div at bounding box center [33, 298] width 11 height 11
click at [36, 329] on div at bounding box center [33, 328] width 11 height 11
click at [33, 216] on div at bounding box center [33, 209] width 22 height 22
click at [177, 545] on div "Eraser" at bounding box center [178, 653] width 28 height 9
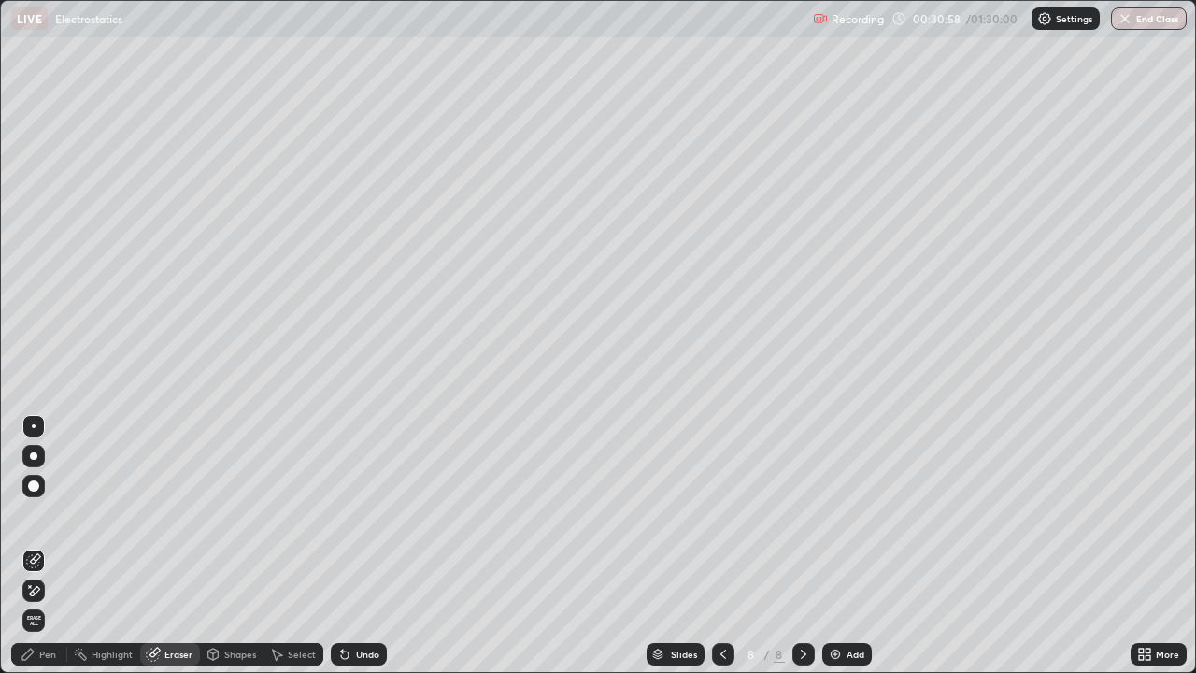
click at [43, 545] on div "Pen" at bounding box center [47, 653] width 17 height 9
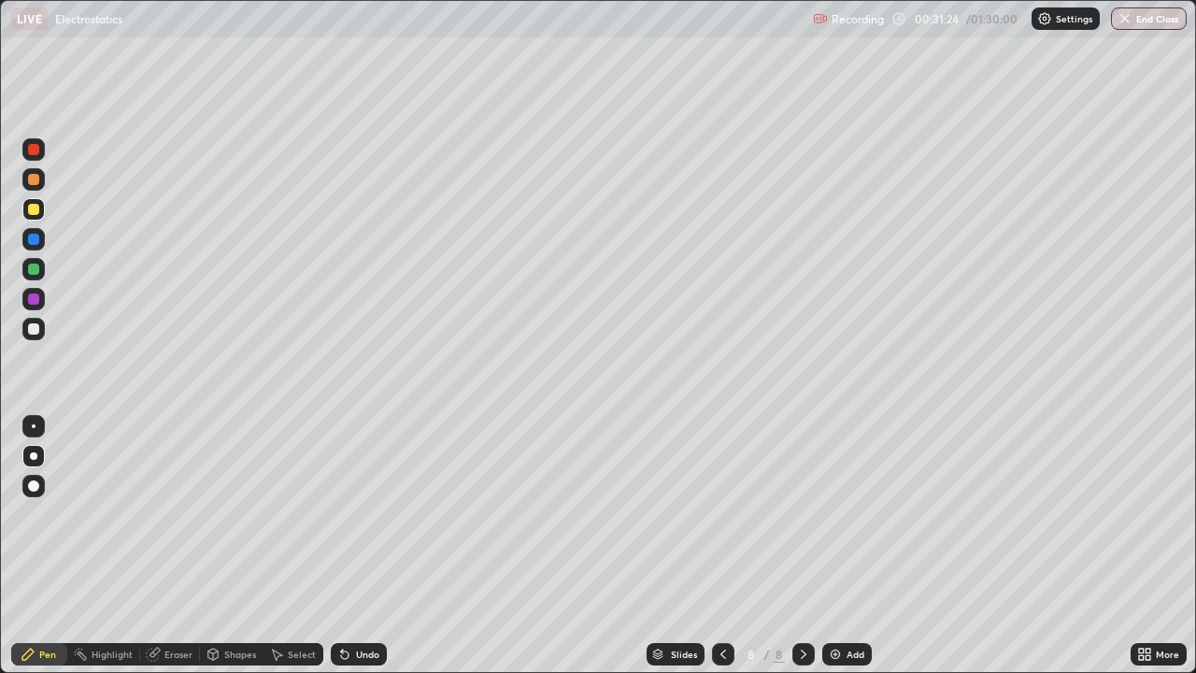
click at [35, 329] on div at bounding box center [33, 328] width 11 height 11
click at [35, 299] on div at bounding box center [33, 298] width 11 height 11
click at [190, 545] on div "Eraser" at bounding box center [178, 653] width 28 height 9
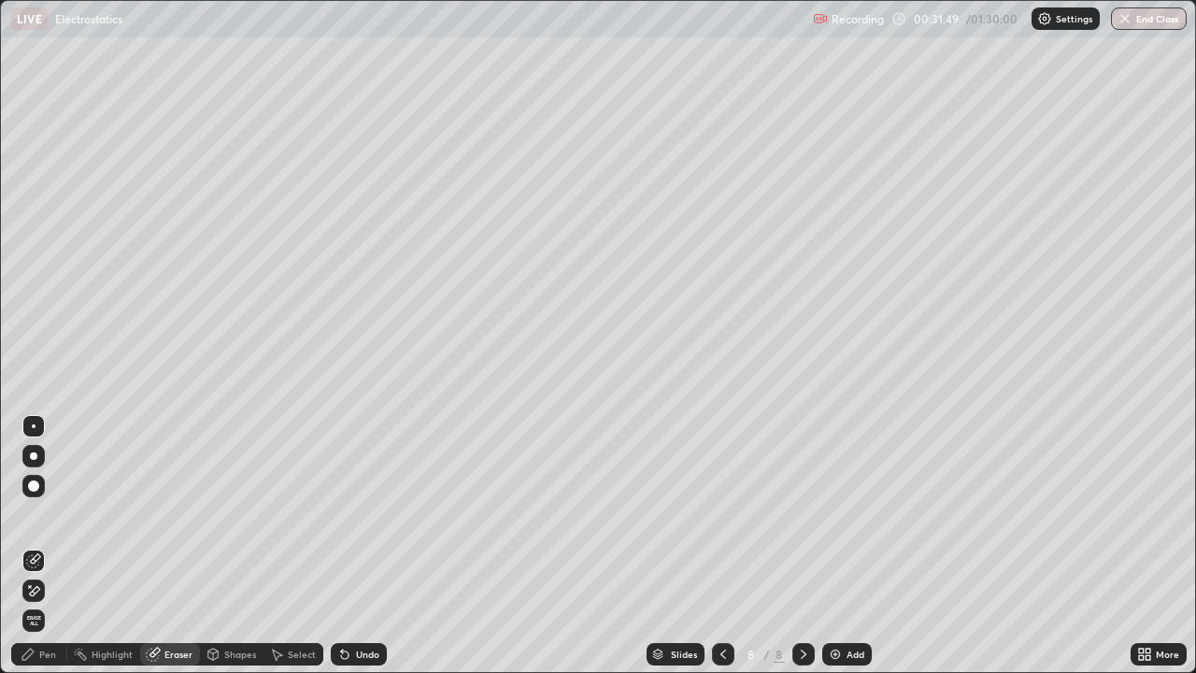
click at [57, 545] on div "Pen" at bounding box center [39, 654] width 56 height 22
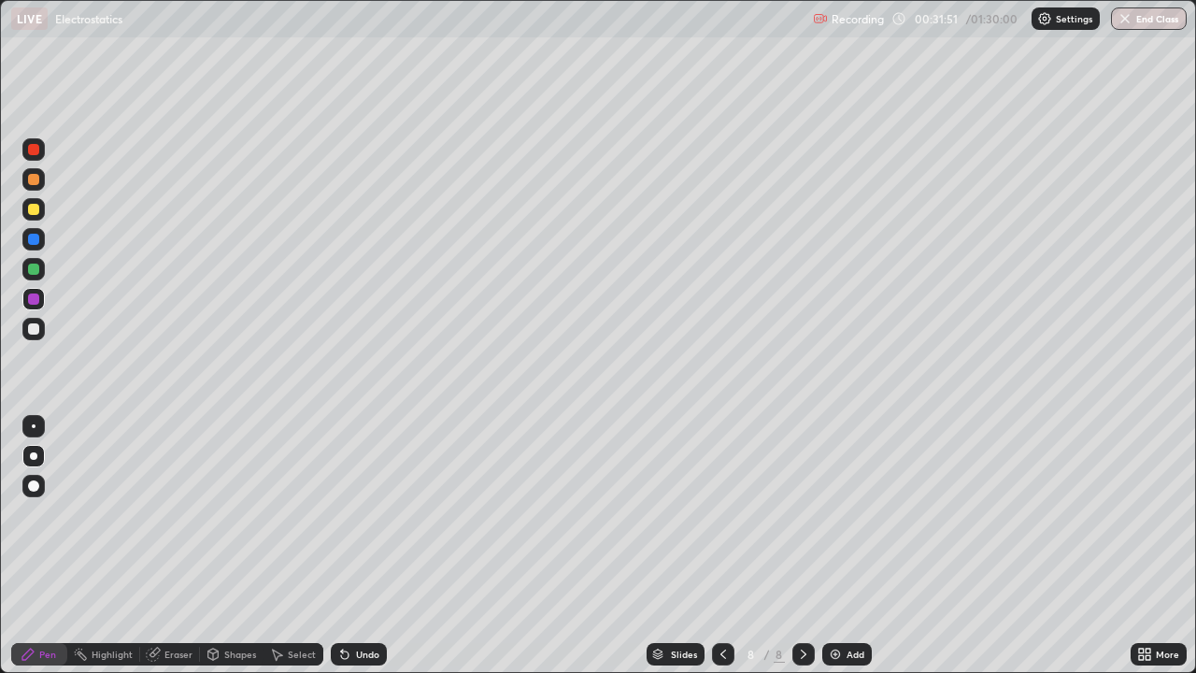
click at [30, 330] on div at bounding box center [33, 328] width 11 height 11
click at [850, 545] on div "Add" at bounding box center [847, 654] width 50 height 22
click at [34, 333] on div at bounding box center [33, 328] width 11 height 11
click at [225, 545] on div "Shapes" at bounding box center [240, 653] width 32 height 9
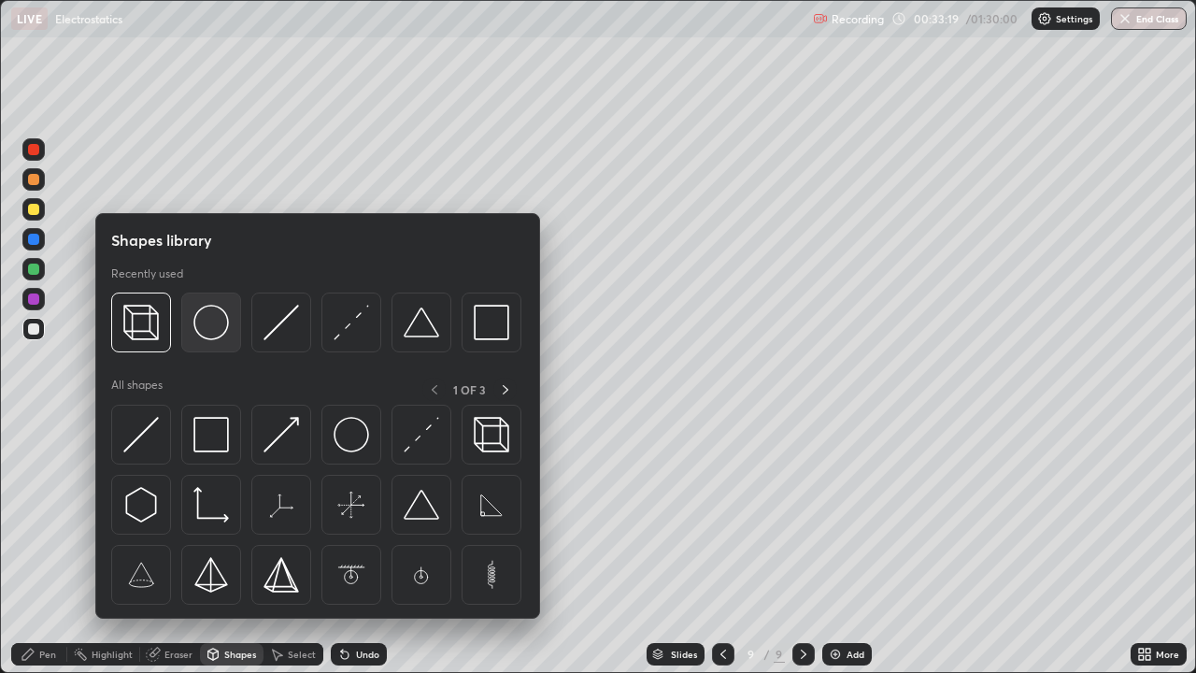
click at [204, 320] on img at bounding box center [210, 321] width 35 height 35
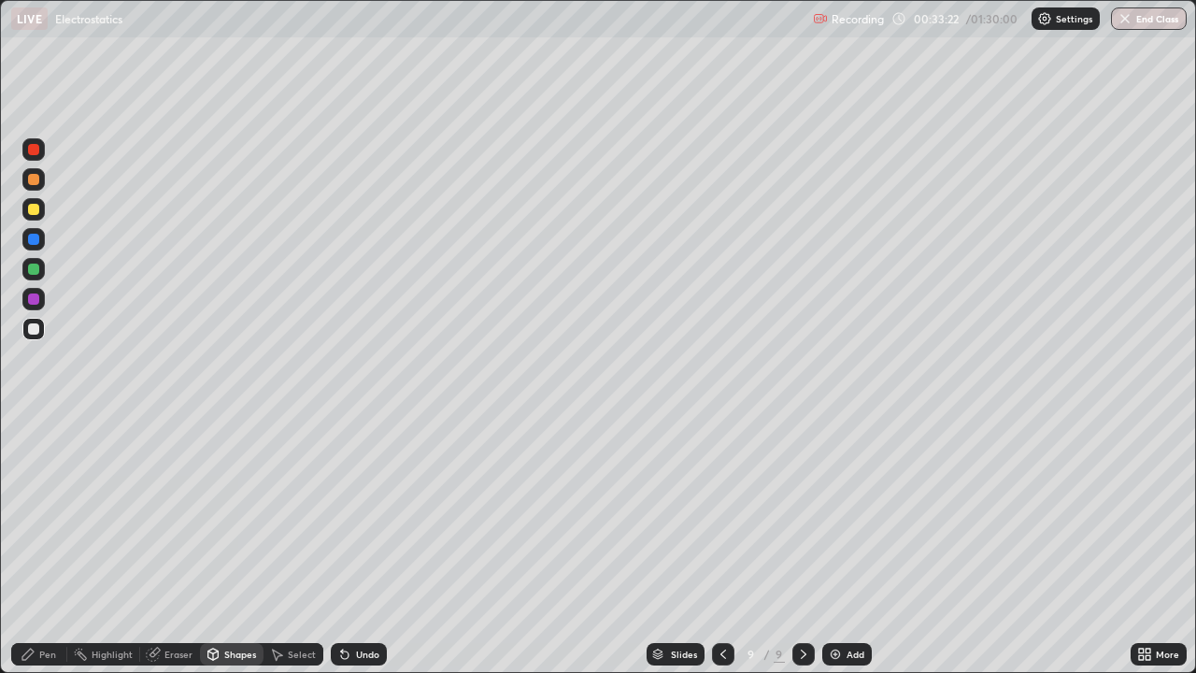
click at [48, 545] on div "Pen" at bounding box center [47, 653] width 17 height 9
click at [34, 210] on div at bounding box center [33, 209] width 11 height 11
click at [342, 545] on icon at bounding box center [344, 654] width 7 height 7
click at [347, 545] on icon at bounding box center [344, 653] width 15 height 15
click at [32, 264] on div at bounding box center [33, 268] width 11 height 11
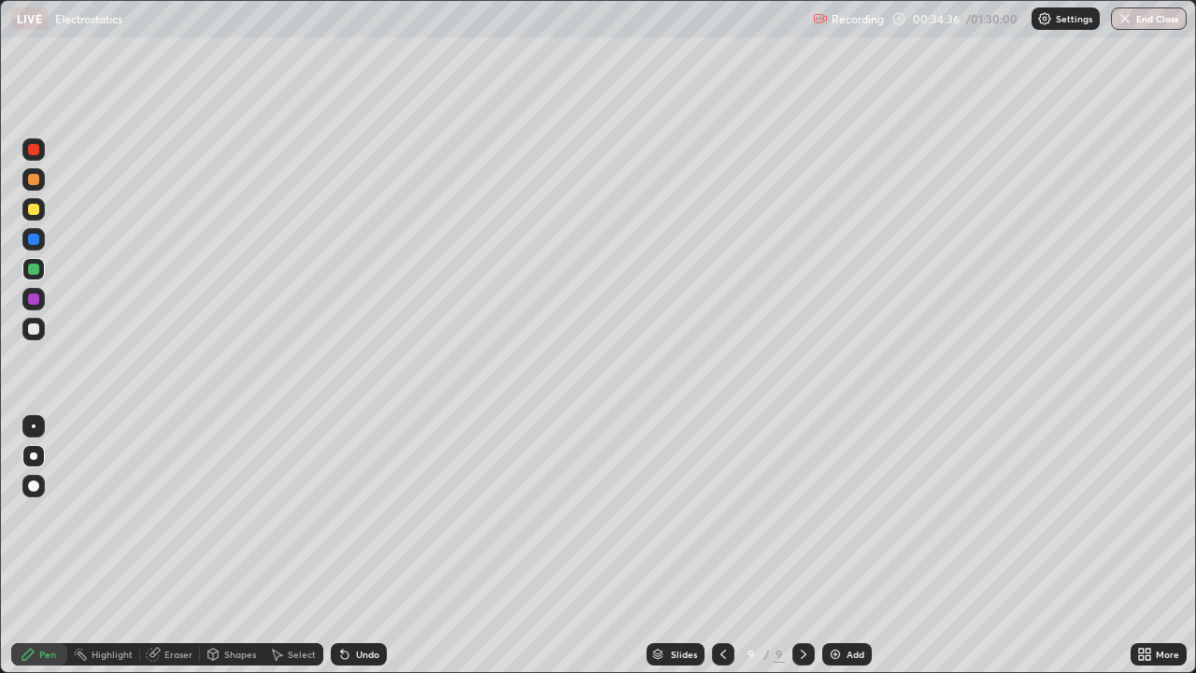
click at [30, 332] on div at bounding box center [33, 328] width 11 height 11
click at [229, 545] on div "Shapes" at bounding box center [240, 653] width 32 height 9
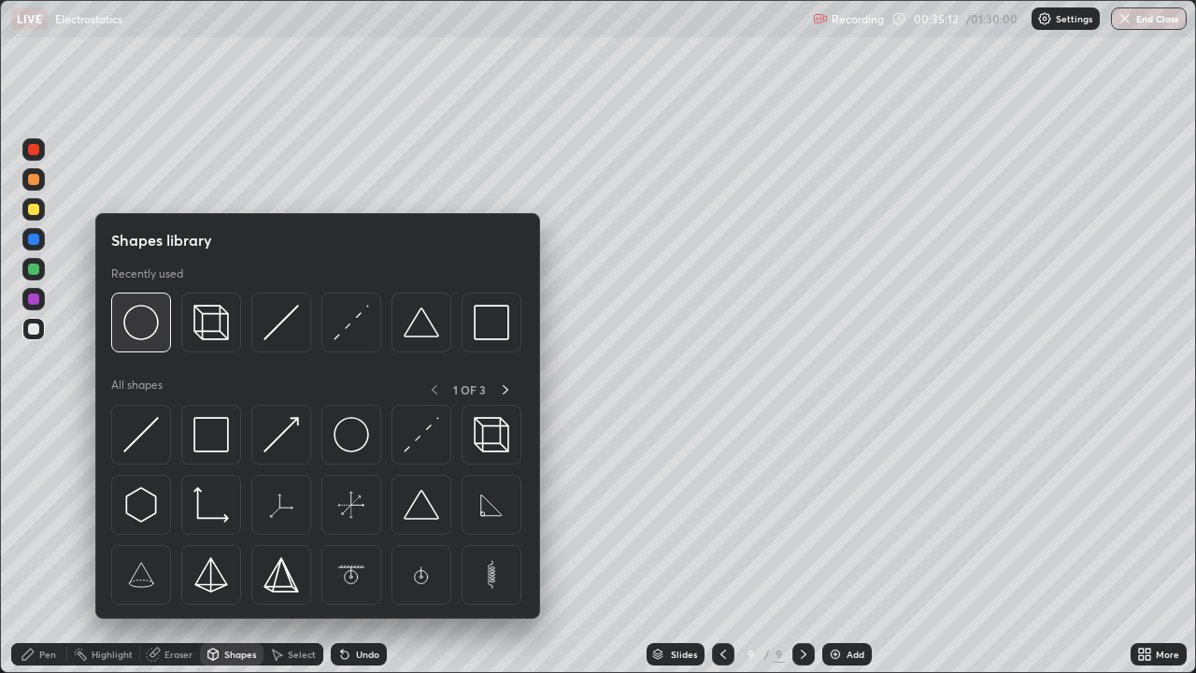
click at [145, 331] on img at bounding box center [140, 321] width 35 height 35
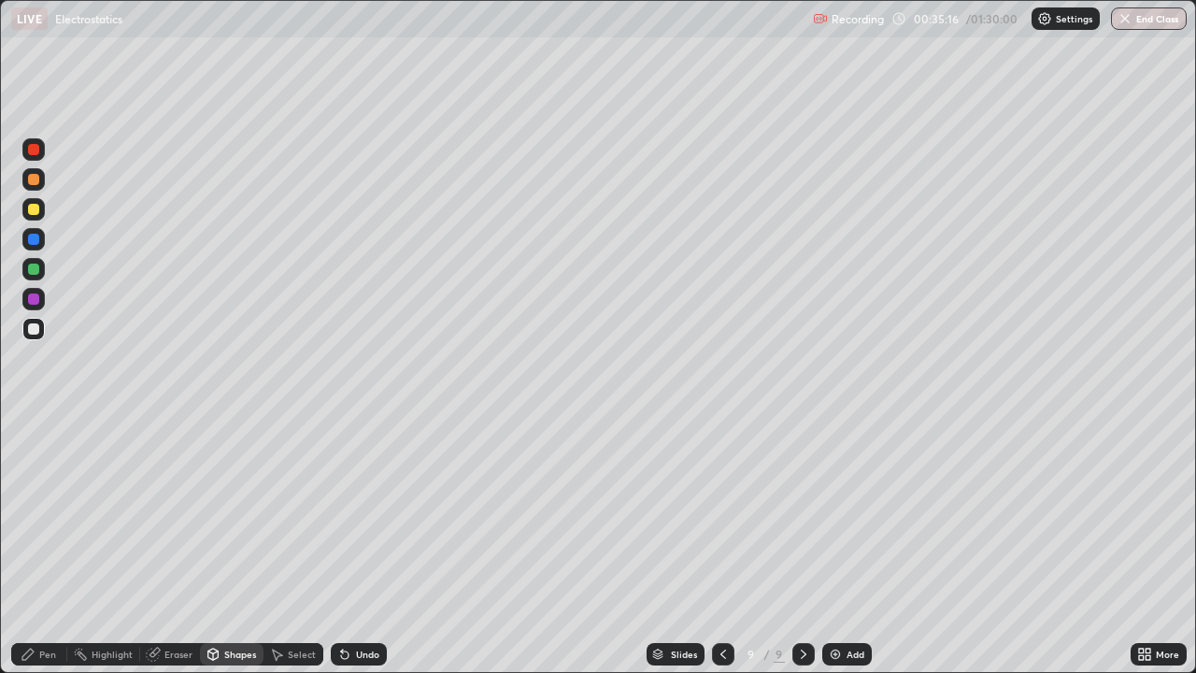
click at [30, 545] on icon at bounding box center [28, 653] width 15 height 15
click at [374, 545] on div "Undo" at bounding box center [359, 654] width 56 height 22
click at [379, 545] on div "Undo" at bounding box center [359, 654] width 56 height 22
click at [367, 545] on div "Undo" at bounding box center [367, 653] width 23 height 9
click at [374, 545] on div "Undo" at bounding box center [359, 654] width 56 height 22
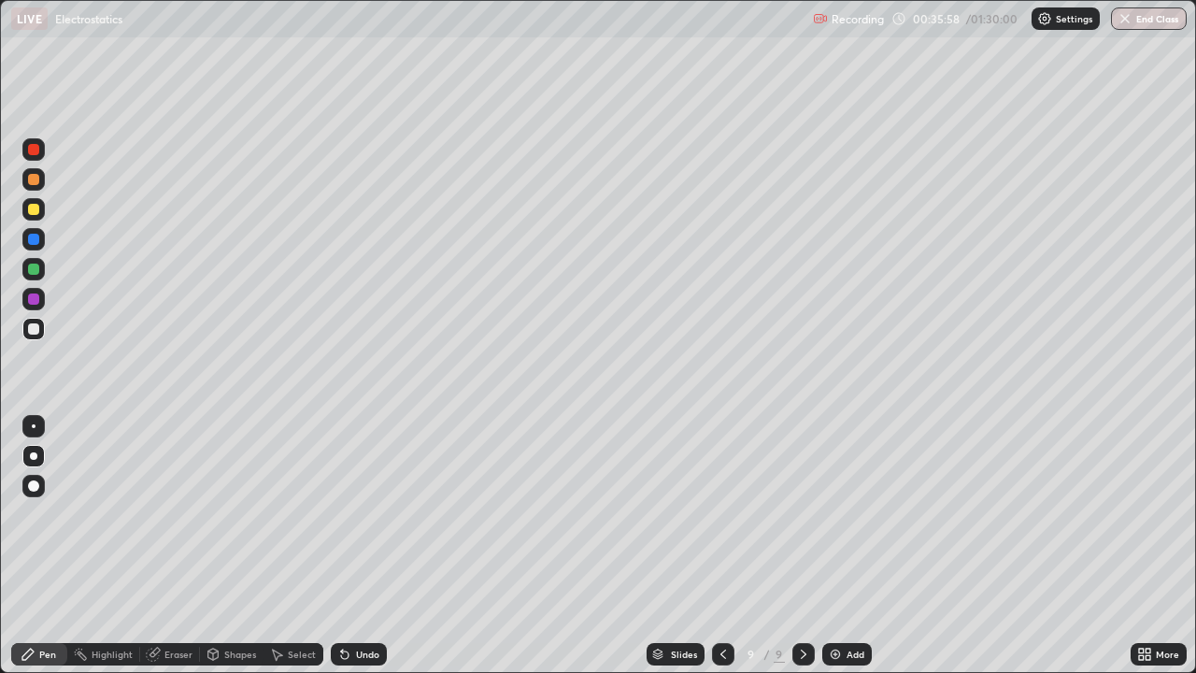
click at [379, 545] on div "Undo" at bounding box center [359, 654] width 56 height 22
click at [794, 545] on div at bounding box center [803, 653] width 22 height 37
click at [843, 545] on div "Add" at bounding box center [847, 654] width 50 height 22
click at [35, 211] on div at bounding box center [33, 209] width 11 height 11
click at [341, 545] on icon at bounding box center [344, 654] width 7 height 7
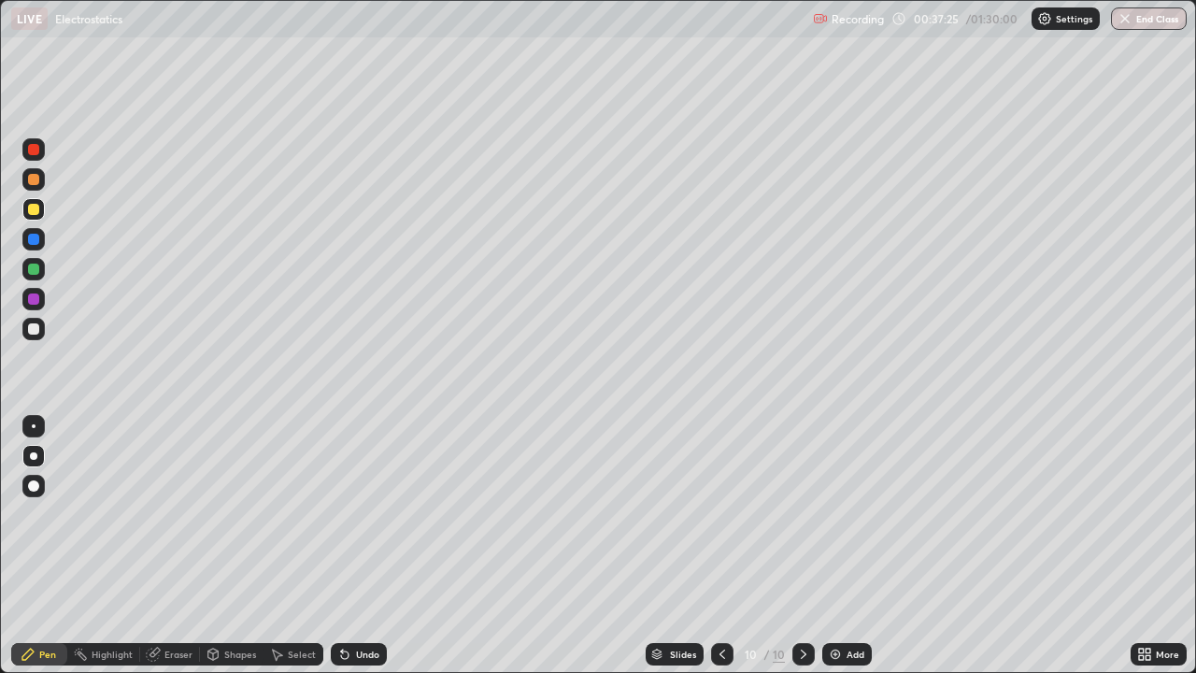
click at [341, 545] on icon at bounding box center [342, 650] width 2 height 2
click at [35, 329] on div at bounding box center [33, 328] width 11 height 11
click at [235, 545] on div "Shapes" at bounding box center [232, 654] width 64 height 22
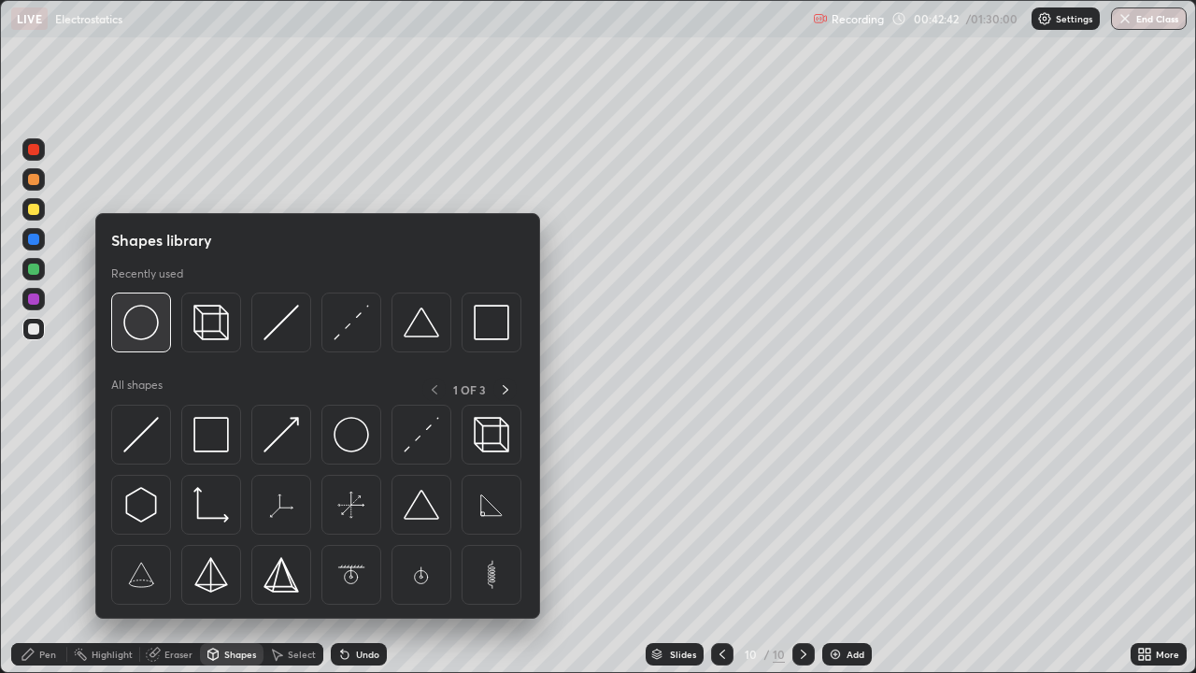
click at [149, 333] on img at bounding box center [140, 321] width 35 height 35
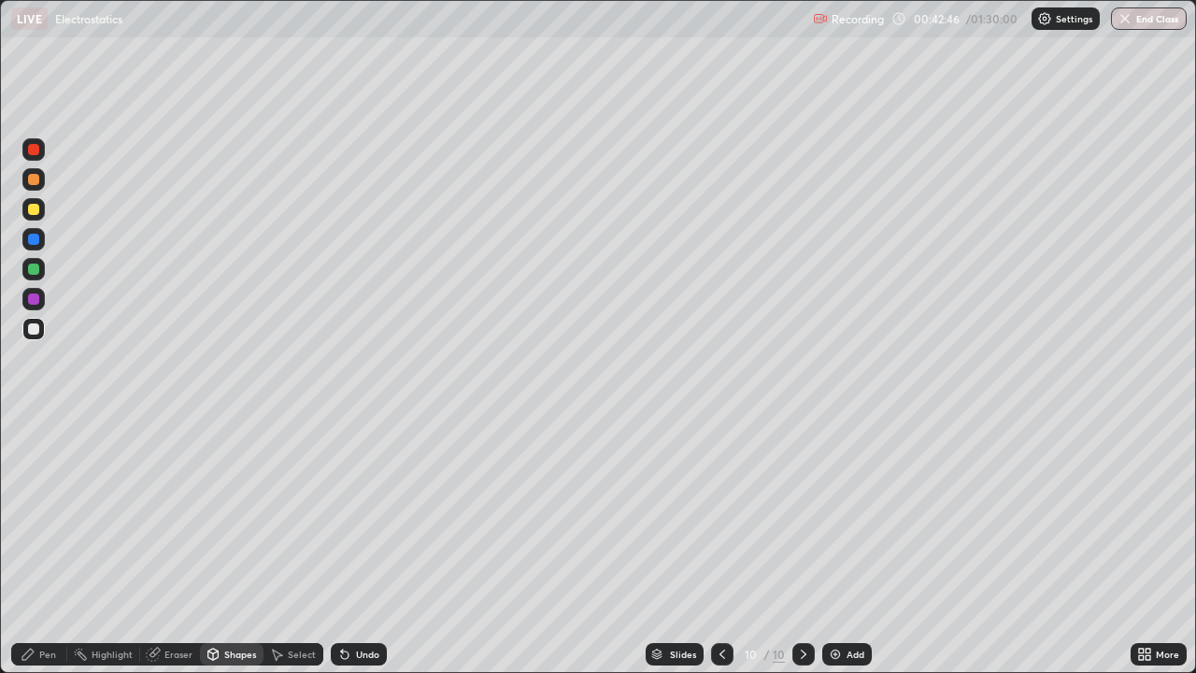
click at [35, 329] on div at bounding box center [33, 328] width 11 height 11
click at [35, 303] on div at bounding box center [33, 298] width 11 height 11
click at [30, 265] on div at bounding box center [33, 268] width 11 height 11
click at [108, 545] on div "Highlight" at bounding box center [112, 653] width 41 height 9
click at [51, 545] on div "Pen" at bounding box center [39, 654] width 56 height 22
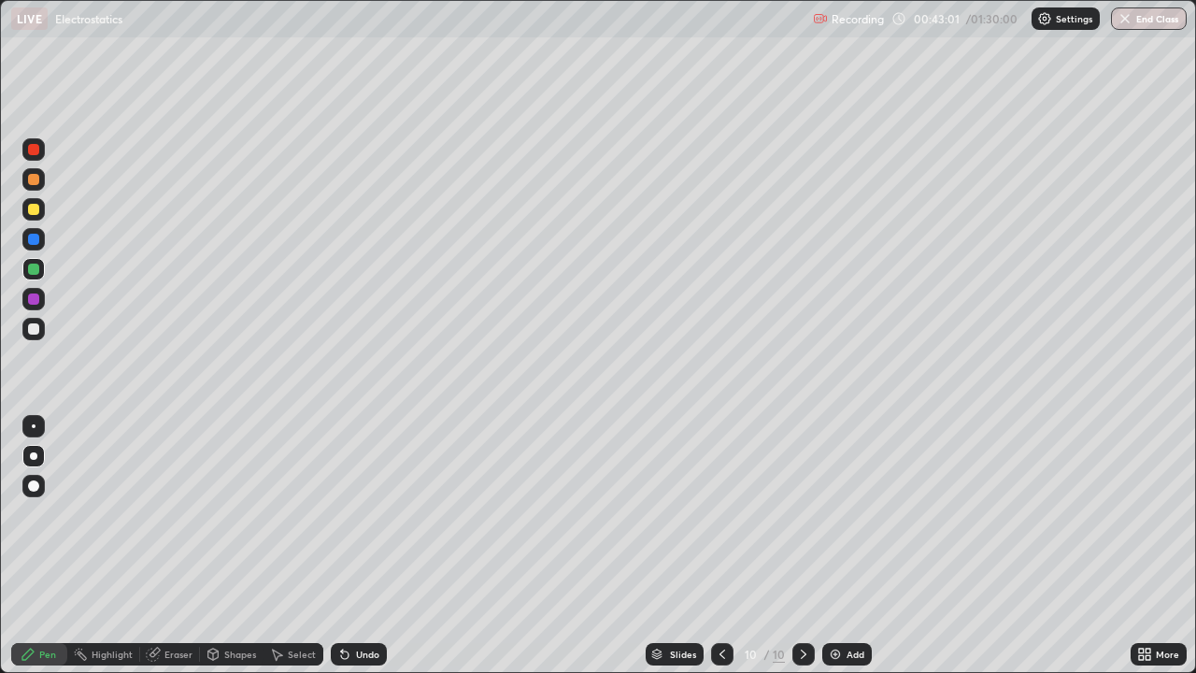
click at [34, 333] on div at bounding box center [33, 328] width 11 height 11
click at [373, 545] on div "Undo" at bounding box center [367, 653] width 23 height 9
click at [374, 545] on div "Undo" at bounding box center [367, 653] width 23 height 9
click at [174, 545] on div "Eraser" at bounding box center [178, 653] width 28 height 9
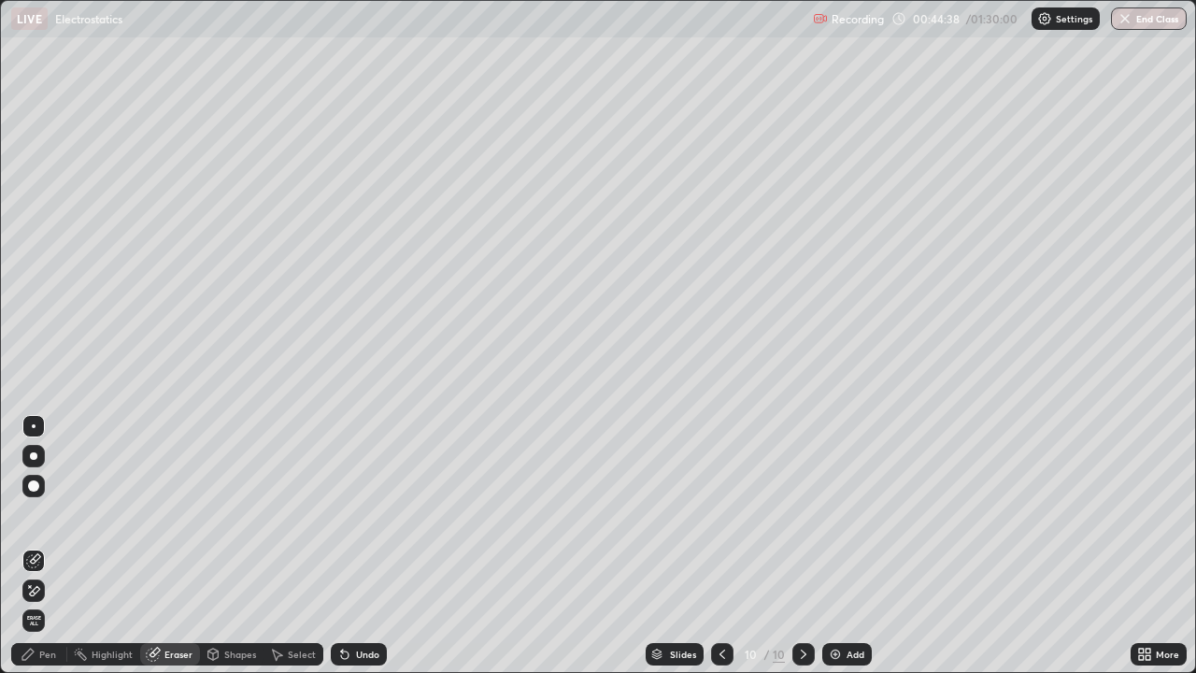
click at [48, 545] on div "Pen" at bounding box center [47, 653] width 17 height 9
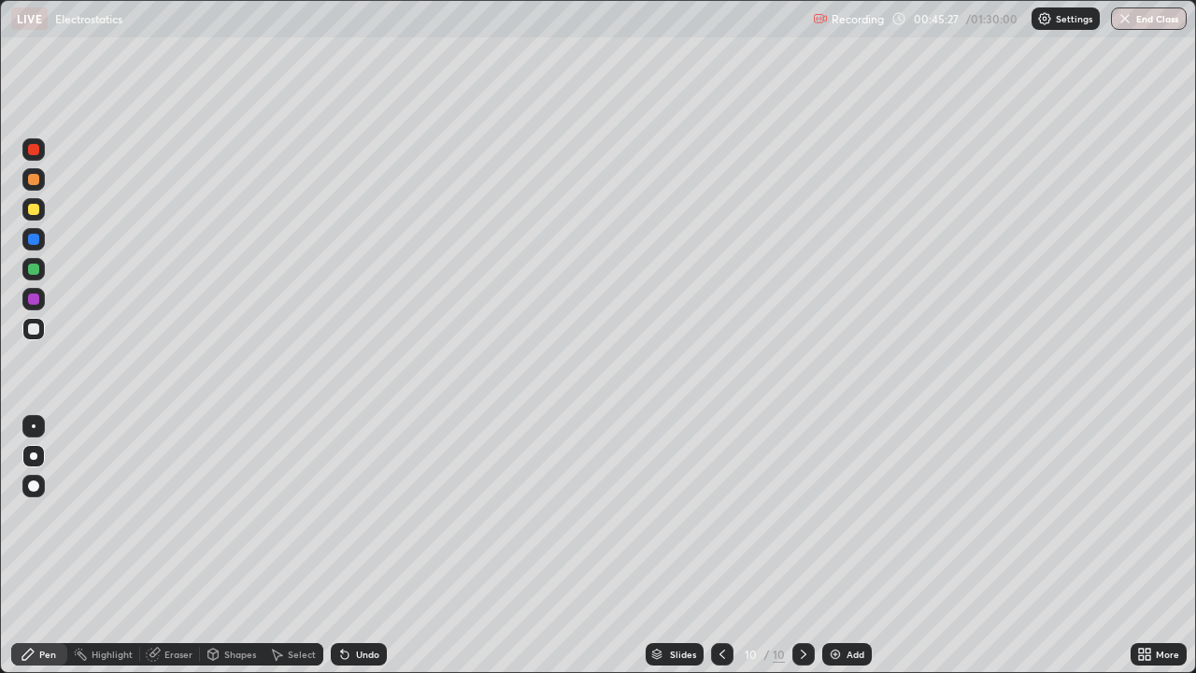
click at [843, 545] on div "Add" at bounding box center [847, 654] width 50 height 22
click at [36, 329] on div at bounding box center [33, 328] width 11 height 11
click at [341, 545] on icon at bounding box center [342, 650] width 2 height 2
click at [29, 208] on div at bounding box center [33, 209] width 11 height 11
click at [244, 545] on div "Shapes" at bounding box center [240, 653] width 32 height 9
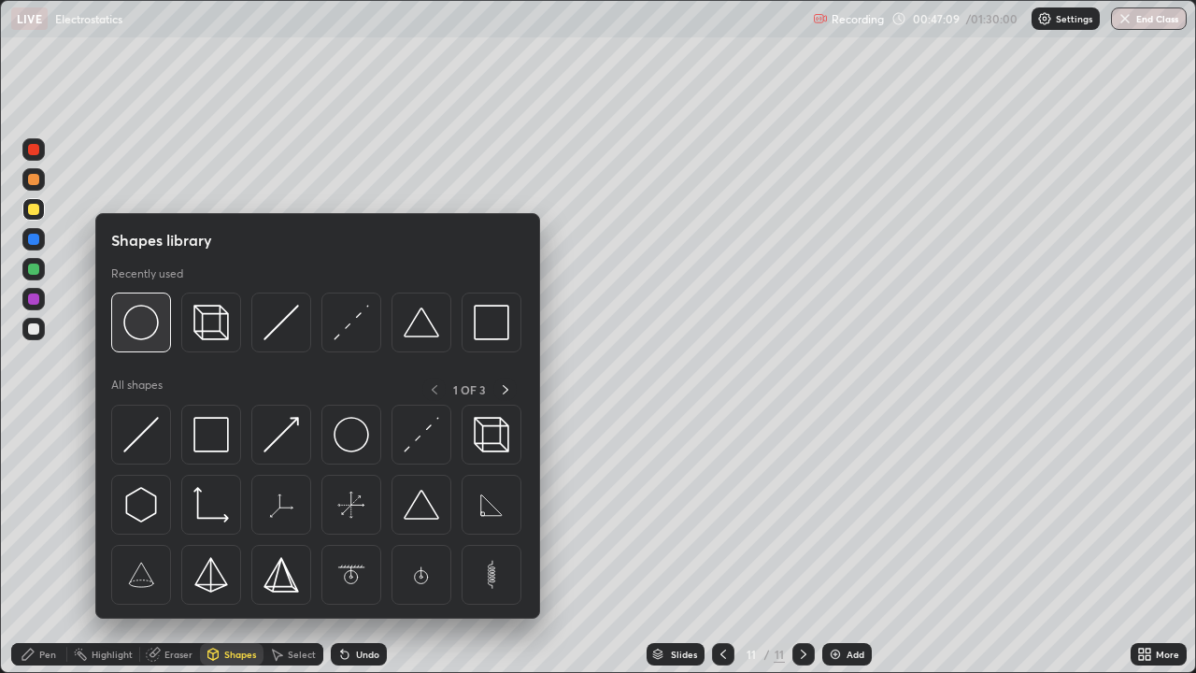
click at [159, 330] on img at bounding box center [140, 321] width 35 height 35
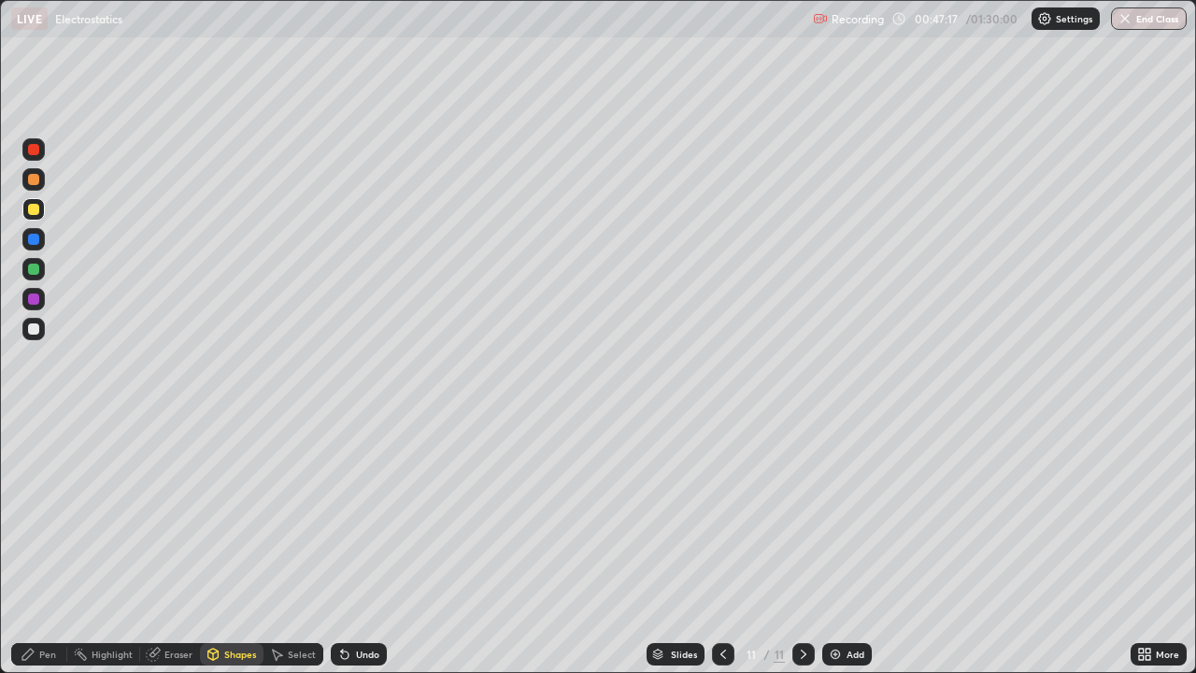
click at [252, 545] on div "Shapes" at bounding box center [240, 653] width 32 height 9
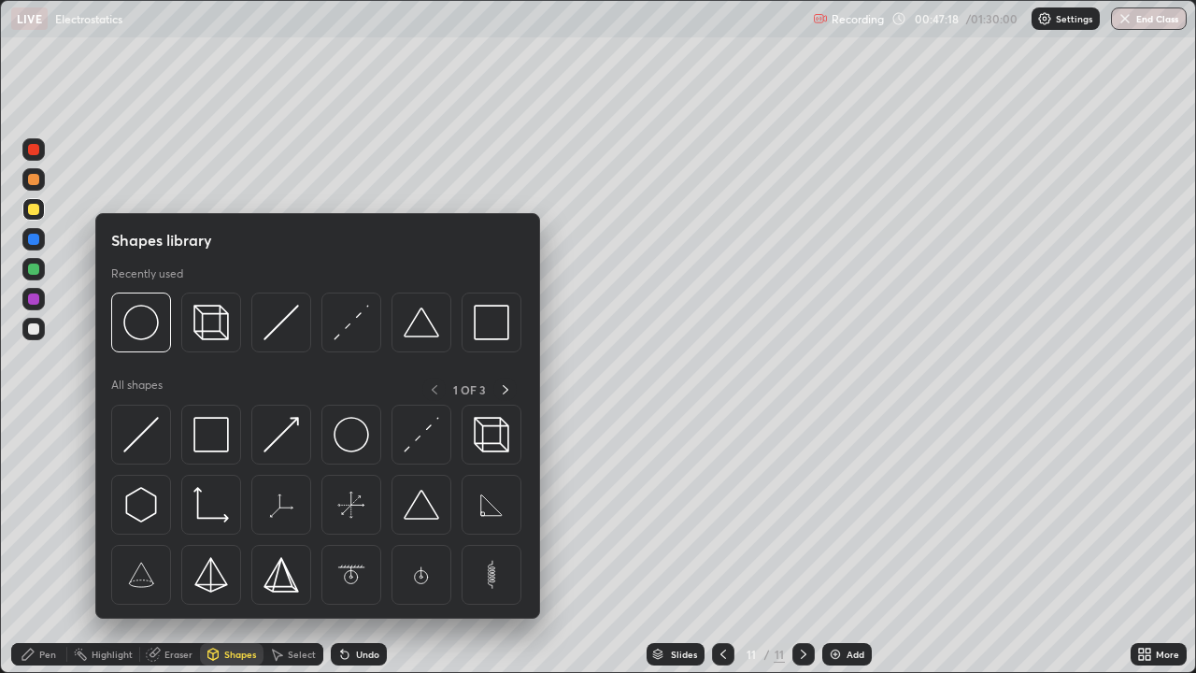
click at [351, 338] on img at bounding box center [350, 321] width 35 height 35
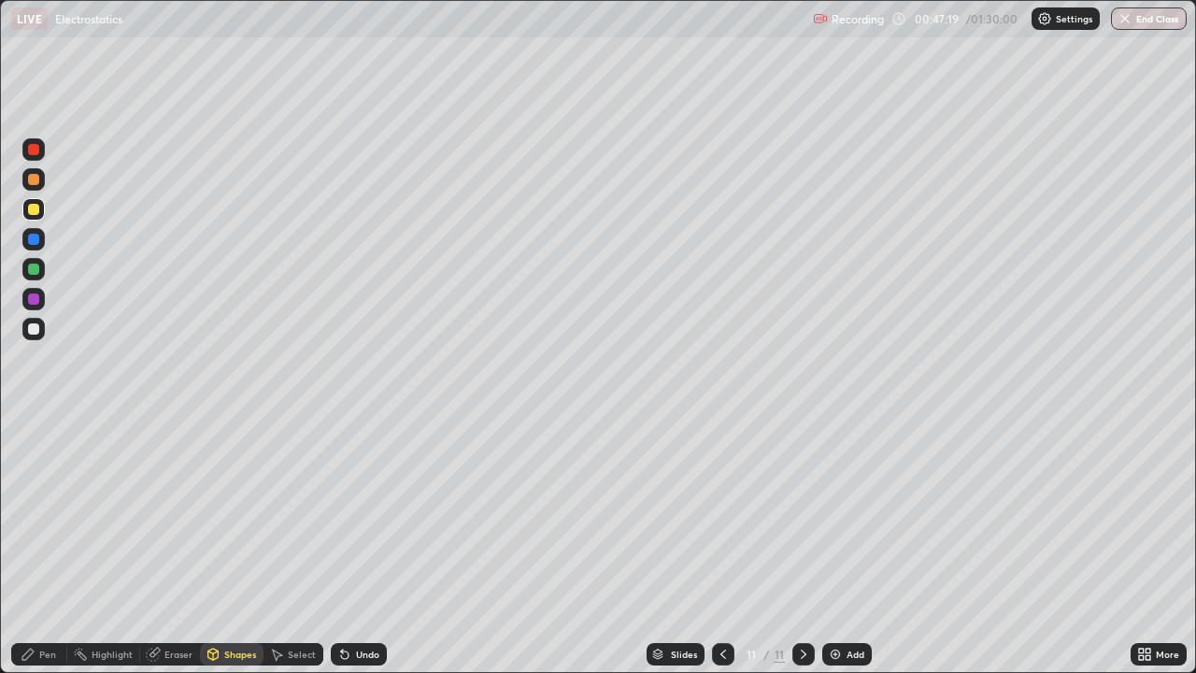
click at [32, 325] on div at bounding box center [33, 328] width 11 height 11
click at [50, 545] on div "Pen" at bounding box center [47, 653] width 17 height 9
click at [40, 304] on div at bounding box center [33, 299] width 22 height 22
click at [34, 293] on div at bounding box center [33, 298] width 11 height 11
click at [35, 269] on div at bounding box center [33, 268] width 11 height 11
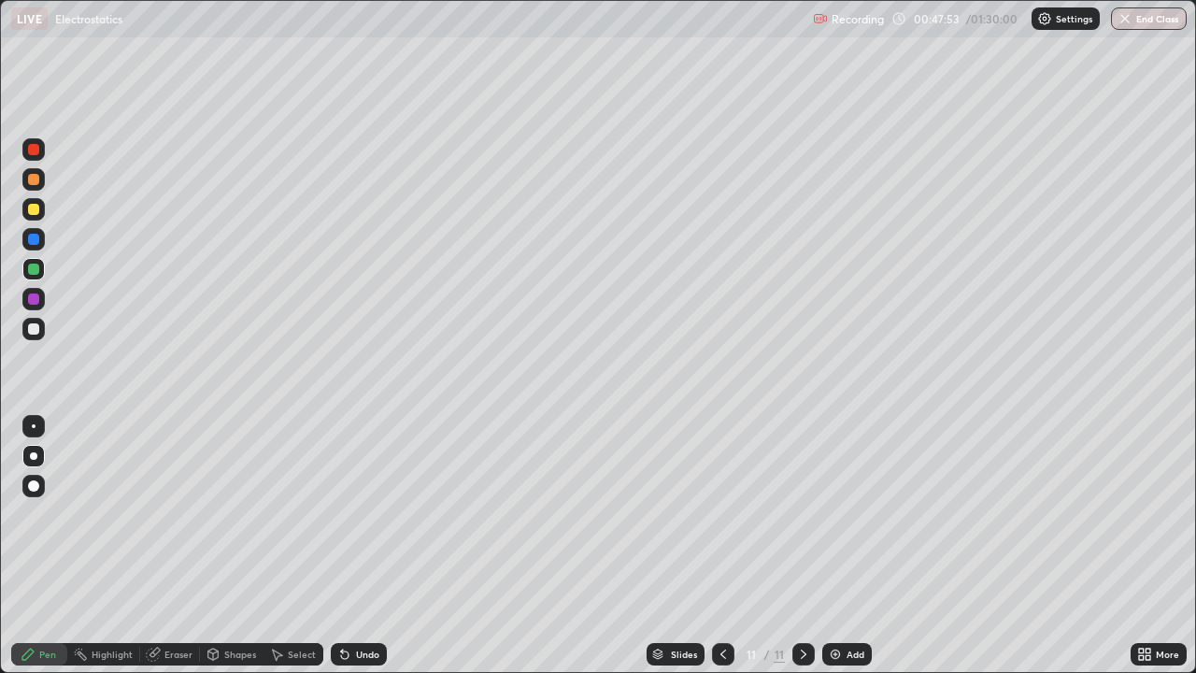
click at [32, 244] on div at bounding box center [33, 239] width 11 height 11
click at [371, 545] on div "Undo" at bounding box center [367, 653] width 23 height 9
click at [32, 181] on div at bounding box center [33, 179] width 11 height 11
click at [721, 545] on icon at bounding box center [722, 653] width 15 height 15
click at [725, 545] on icon at bounding box center [722, 653] width 15 height 15
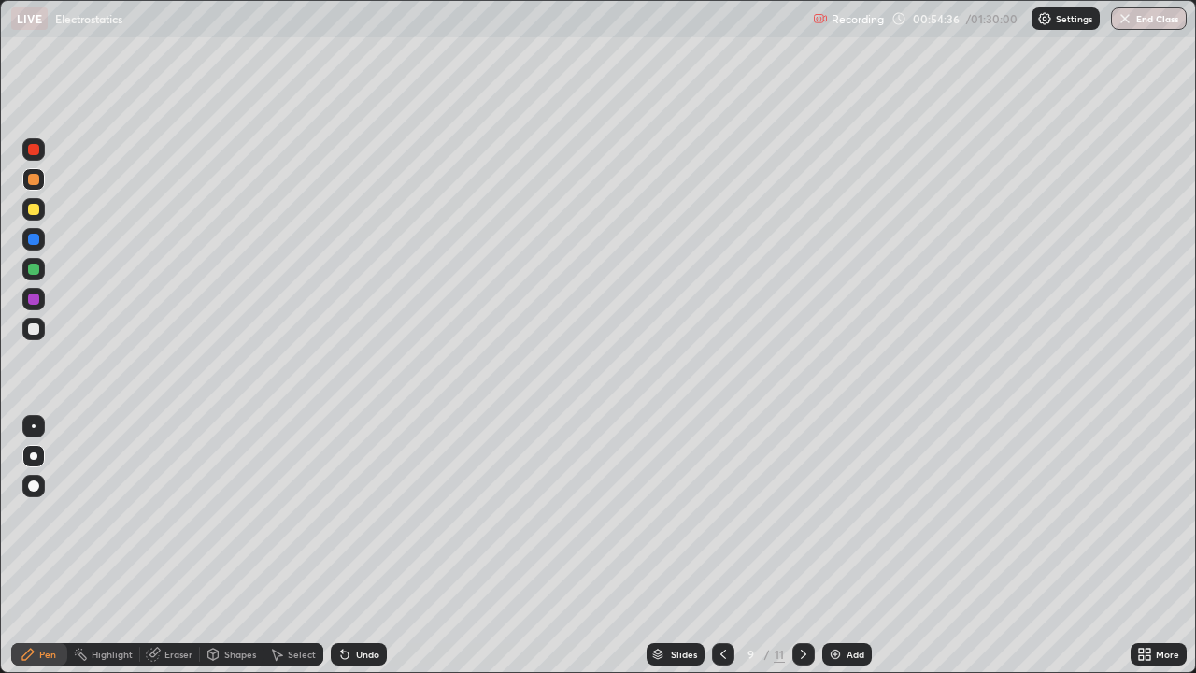
click at [801, 545] on icon at bounding box center [803, 653] width 15 height 15
click at [802, 545] on icon at bounding box center [803, 653] width 15 height 15
click at [801, 545] on icon at bounding box center [803, 653] width 15 height 15
click at [805, 545] on div at bounding box center [803, 654] width 22 height 22
click at [807, 545] on div at bounding box center [803, 654] width 22 height 22
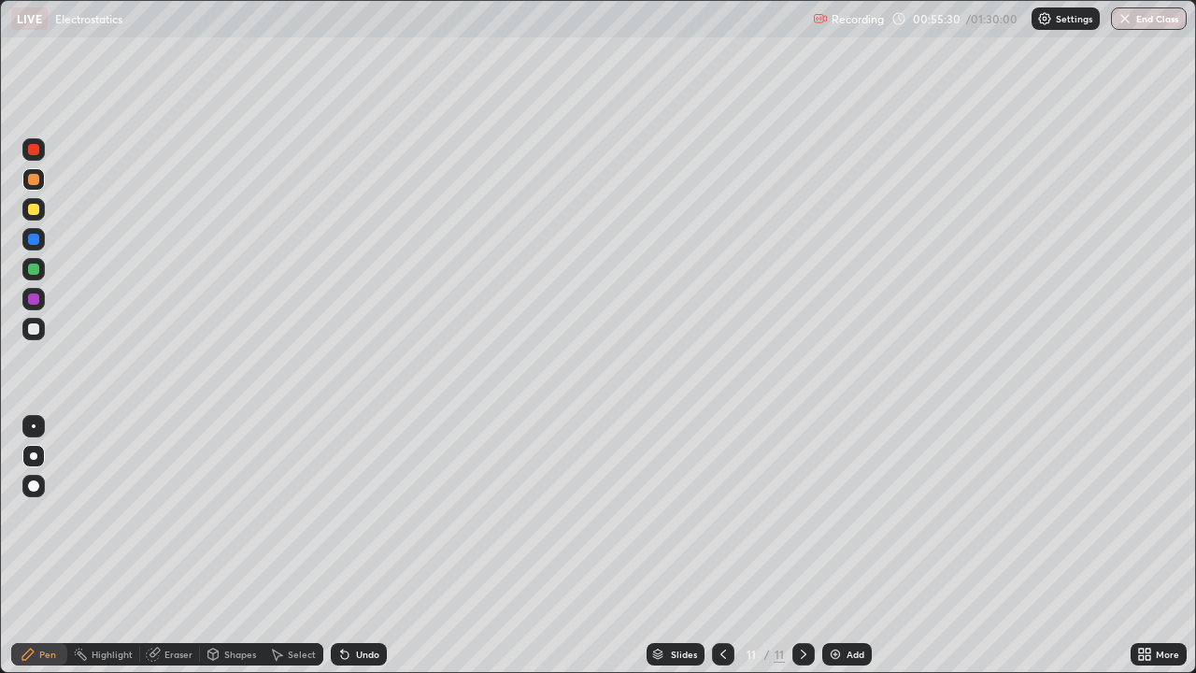
click at [843, 545] on div "Add" at bounding box center [847, 654] width 50 height 22
click at [712, 545] on div at bounding box center [723, 654] width 22 height 22
click at [800, 545] on icon at bounding box center [803, 653] width 15 height 15
click at [359, 545] on div "Undo" at bounding box center [367, 653] width 23 height 9
click at [366, 545] on div "Undo" at bounding box center [367, 653] width 23 height 9
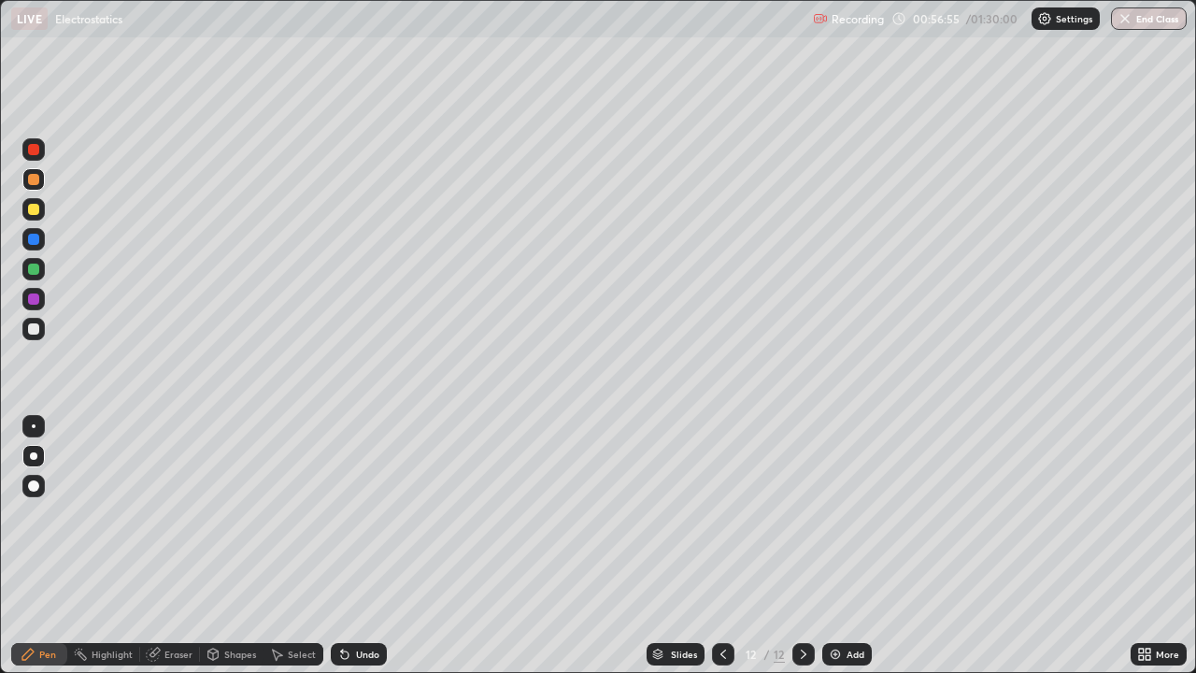
click at [721, 545] on icon at bounding box center [722, 653] width 15 height 15
click at [804, 545] on icon at bounding box center [803, 653] width 15 height 15
click at [36, 328] on div at bounding box center [33, 328] width 11 height 11
click at [375, 545] on div "Undo" at bounding box center [367, 653] width 23 height 9
click at [379, 545] on div "Undo" at bounding box center [359, 654] width 56 height 22
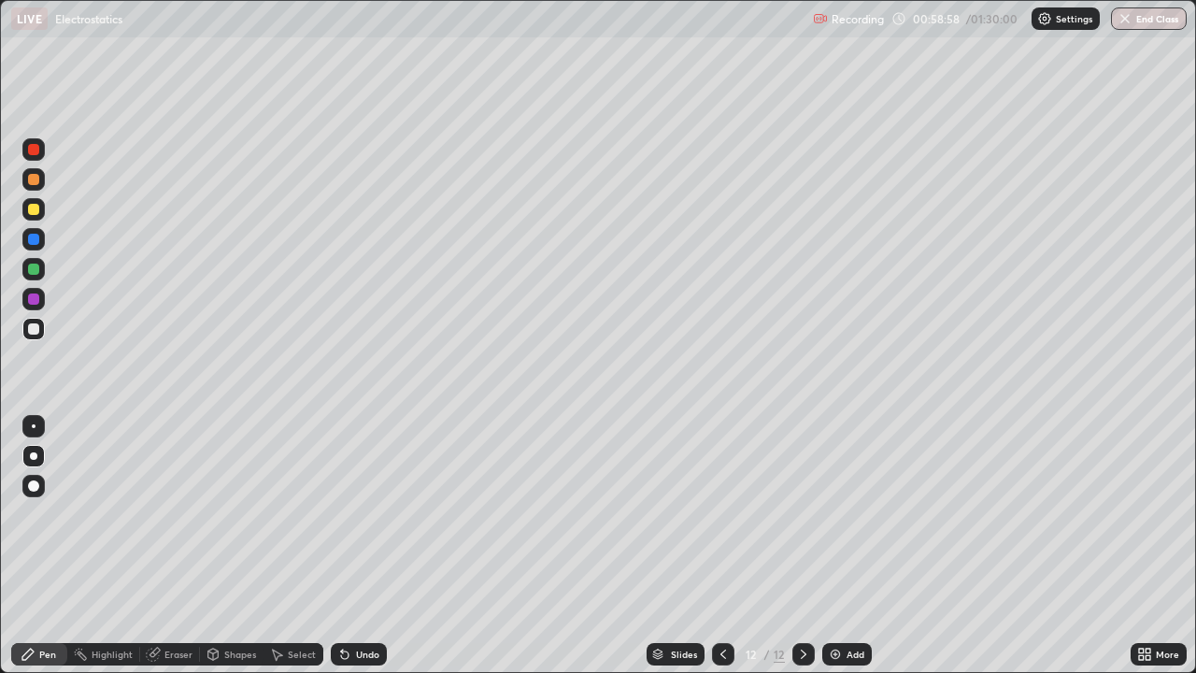
click at [731, 545] on div at bounding box center [723, 654] width 22 height 22
click at [802, 545] on icon at bounding box center [803, 653] width 15 height 15
click at [840, 545] on img at bounding box center [835, 653] width 15 height 15
click at [225, 545] on div "Shapes" at bounding box center [240, 653] width 32 height 9
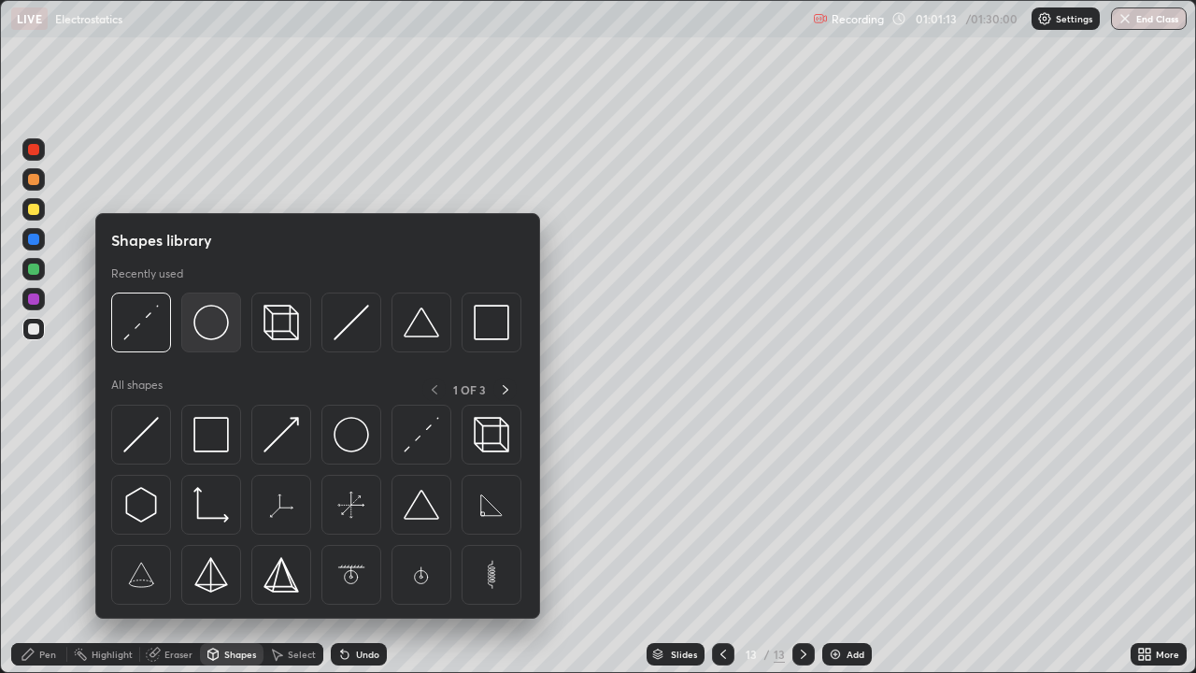
click at [210, 323] on img at bounding box center [210, 321] width 35 height 35
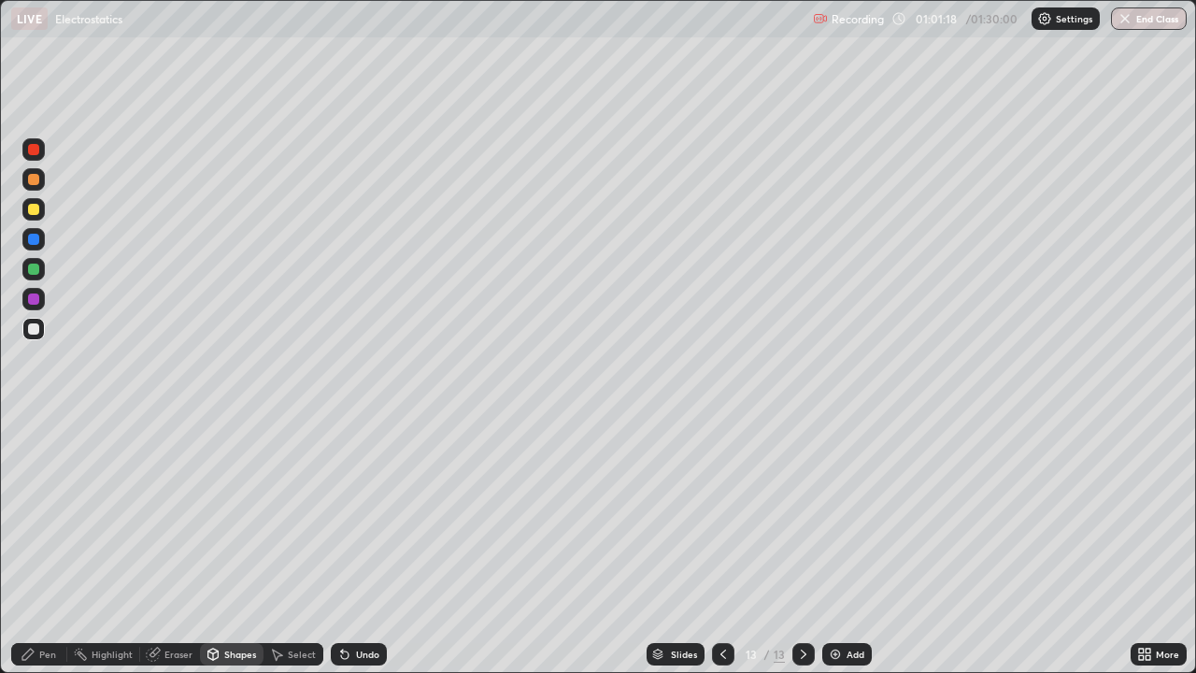
click at [50, 545] on div "Pen" at bounding box center [39, 654] width 56 height 22
click at [33, 298] on div at bounding box center [33, 298] width 11 height 11
click at [347, 545] on div "Undo" at bounding box center [359, 654] width 56 height 22
click at [35, 235] on div at bounding box center [33, 239] width 11 height 11
click at [359, 545] on div "Undo" at bounding box center [367, 653] width 23 height 9
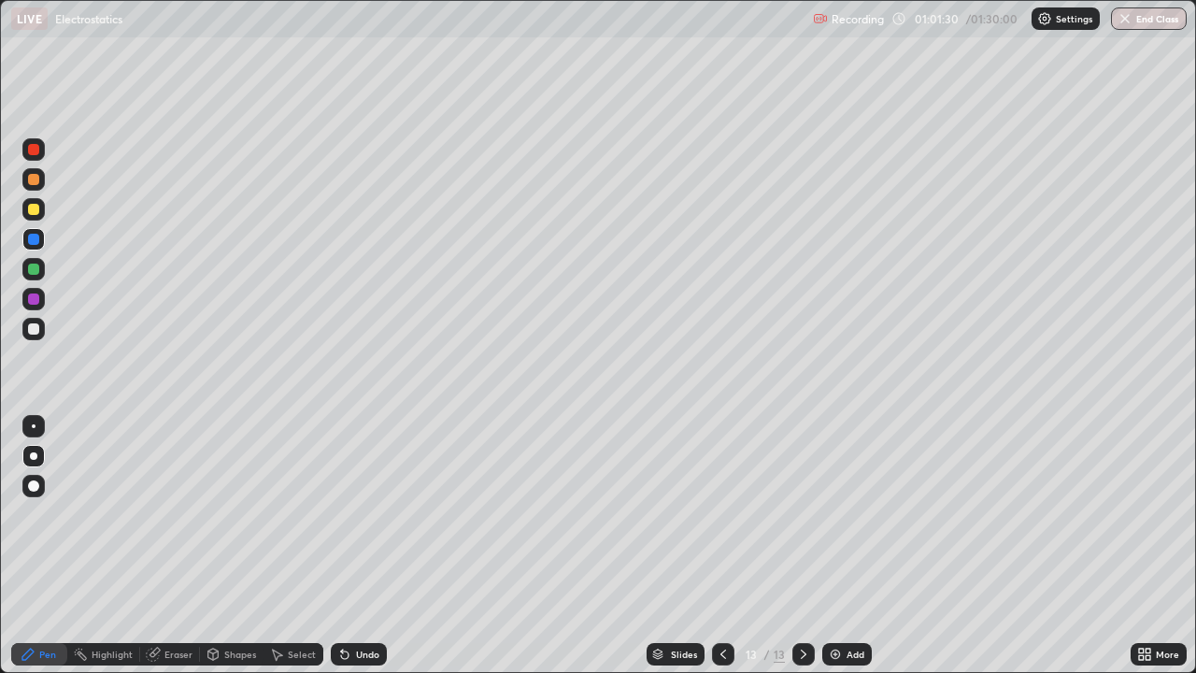
click at [348, 545] on icon at bounding box center [344, 653] width 15 height 15
click at [29, 209] on div at bounding box center [33, 209] width 11 height 11
click at [35, 214] on div at bounding box center [33, 209] width 11 height 11
click at [103, 545] on div "Highlight" at bounding box center [103, 654] width 73 height 22
click at [45, 545] on div "Pen" at bounding box center [47, 653] width 17 height 9
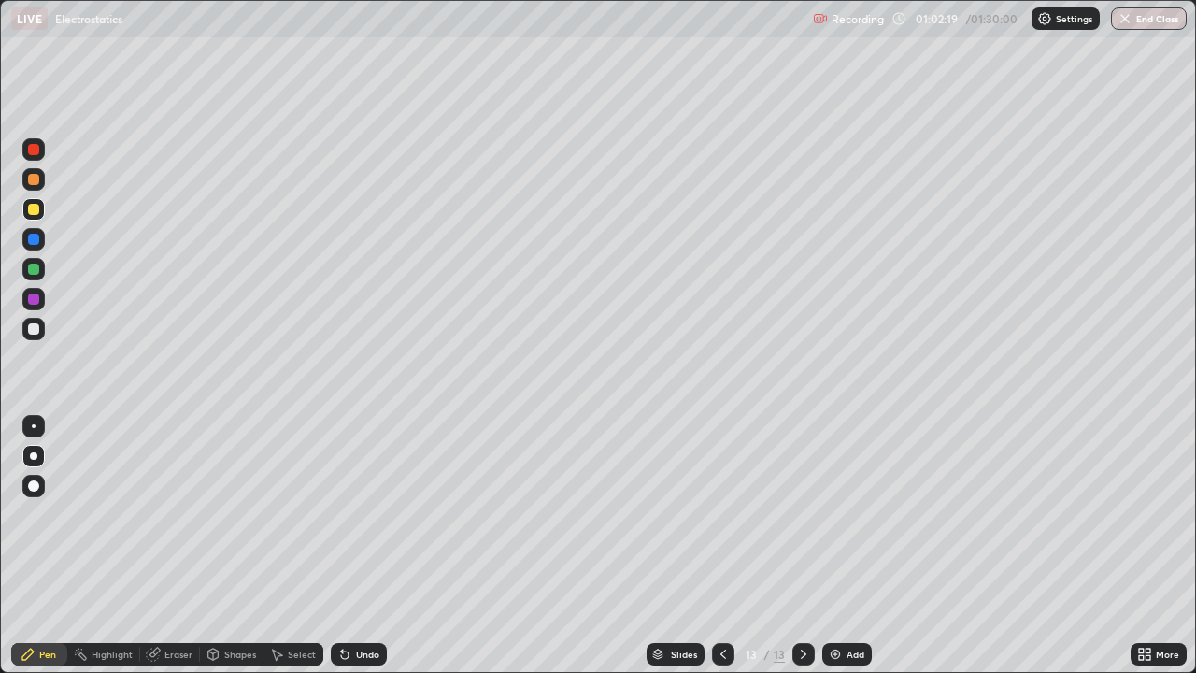
click at [103, 545] on div "Highlight" at bounding box center [112, 653] width 41 height 9
click at [720, 545] on icon at bounding box center [722, 653] width 15 height 15
click at [720, 545] on icon at bounding box center [723, 653] width 6 height 9
click at [801, 545] on icon at bounding box center [803, 653] width 15 height 15
click at [807, 545] on icon at bounding box center [803, 653] width 15 height 15
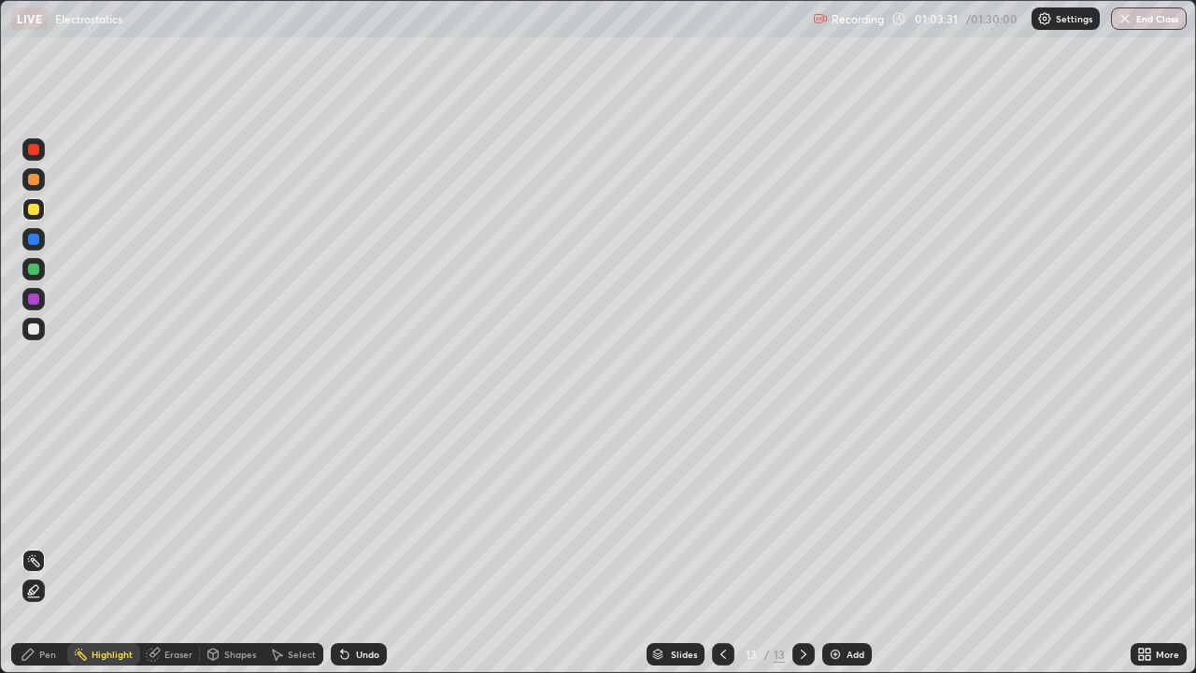
click at [34, 333] on div at bounding box center [33, 328] width 11 height 11
click at [56, 545] on div "Pen" at bounding box center [39, 654] width 56 height 22
click at [375, 545] on div "Undo" at bounding box center [367, 653] width 23 height 9
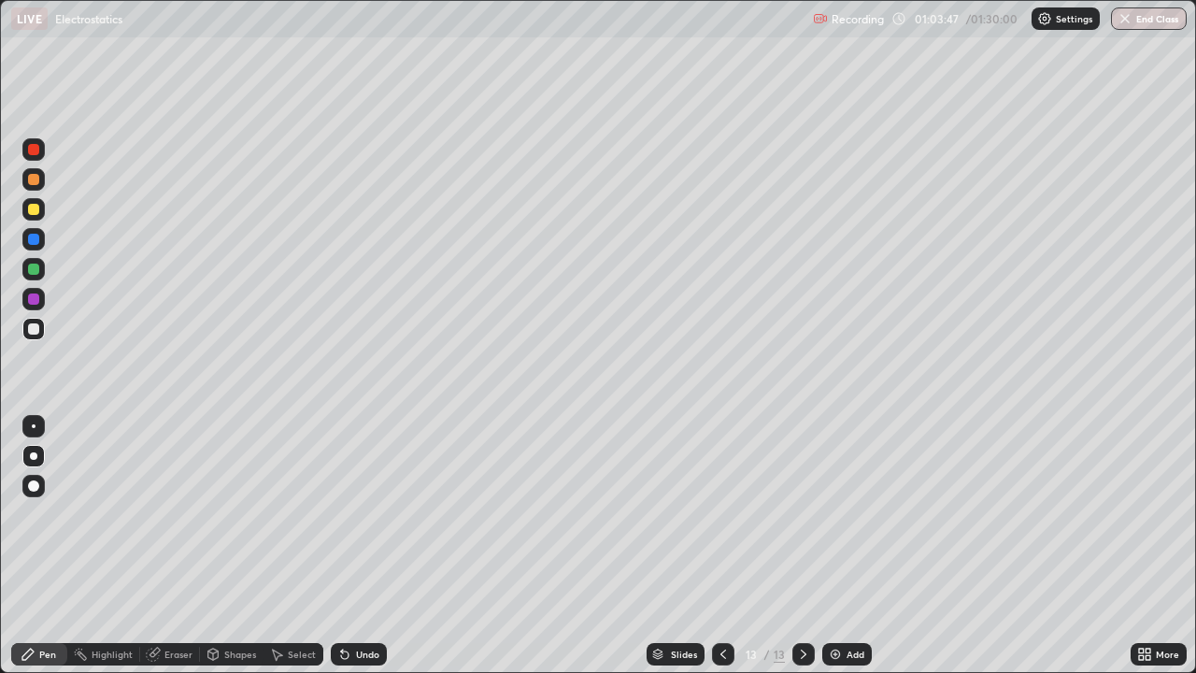
click at [373, 545] on div "Undo" at bounding box center [359, 654] width 56 height 22
click at [375, 545] on div "Undo" at bounding box center [367, 653] width 23 height 9
click at [368, 545] on div "Undo" at bounding box center [367, 653] width 23 height 9
click at [722, 545] on icon at bounding box center [722, 653] width 15 height 15
click at [718, 545] on icon at bounding box center [722, 653] width 15 height 15
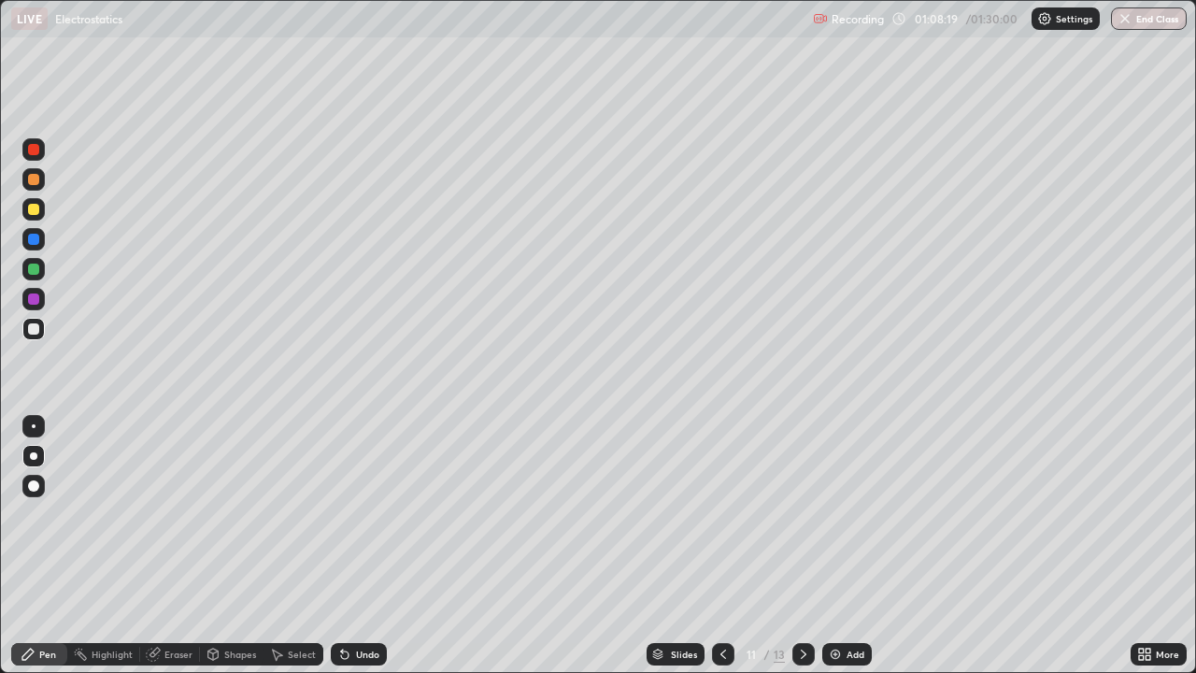
click at [719, 545] on icon at bounding box center [722, 653] width 15 height 15
click at [792, 545] on div at bounding box center [803, 653] width 22 height 37
click at [799, 545] on icon at bounding box center [803, 653] width 15 height 15
click at [797, 545] on icon at bounding box center [803, 653] width 15 height 15
click at [850, 545] on div "Add" at bounding box center [855, 653] width 18 height 9
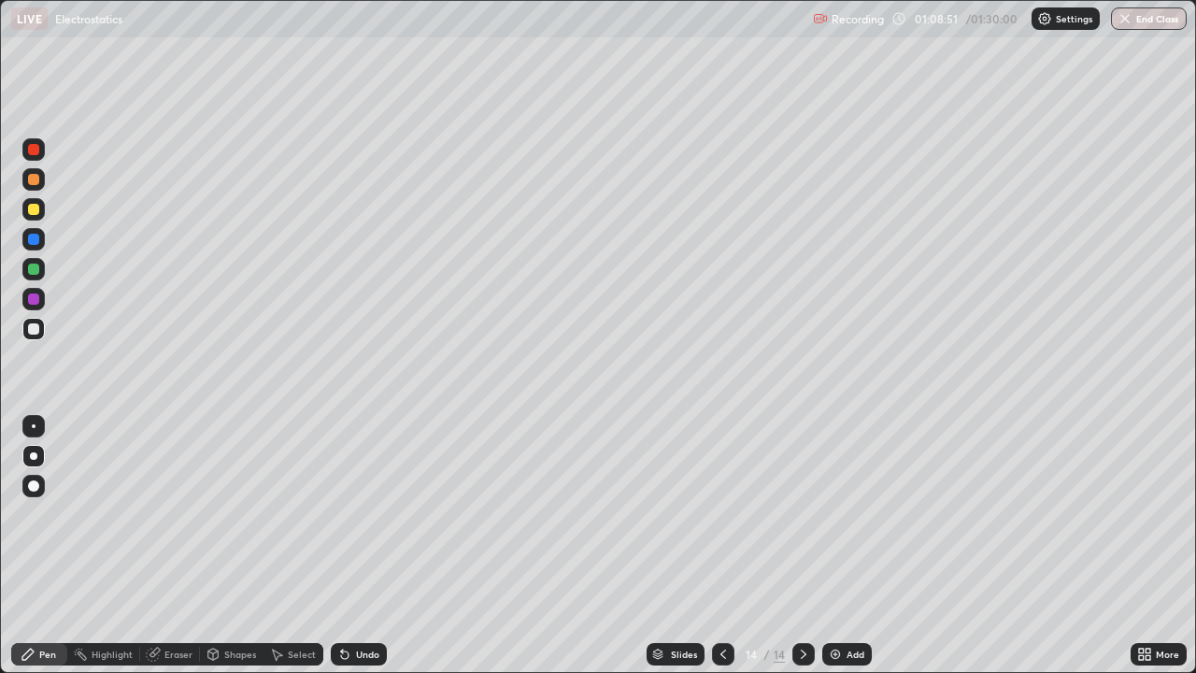
click at [36, 331] on div at bounding box center [33, 328] width 11 height 11
click at [30, 232] on div at bounding box center [33, 239] width 22 height 22
click at [33, 210] on div at bounding box center [33, 209] width 11 height 11
click at [341, 545] on icon at bounding box center [344, 654] width 7 height 7
click at [341, 545] on icon at bounding box center [342, 650] width 2 height 2
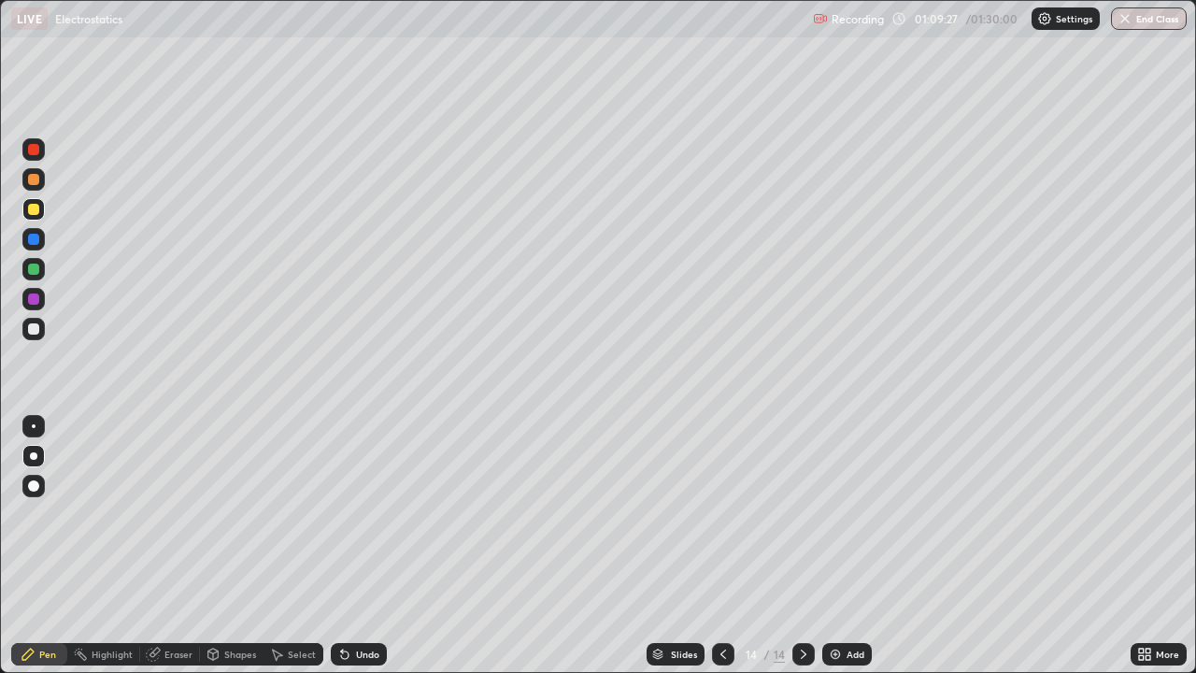
click at [344, 545] on icon at bounding box center [344, 653] width 15 height 15
click at [37, 329] on div at bounding box center [33, 328] width 11 height 11
click at [34, 300] on div at bounding box center [33, 298] width 11 height 11
click at [35, 239] on div at bounding box center [33, 239] width 11 height 11
click at [31, 271] on div at bounding box center [33, 268] width 11 height 11
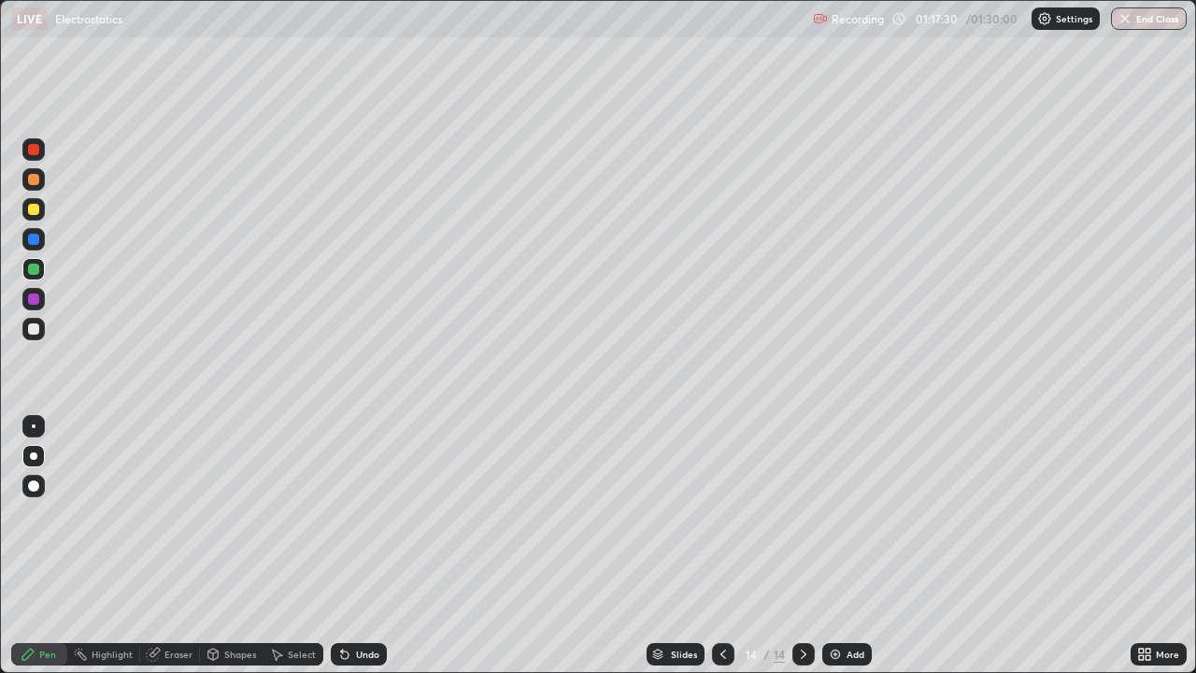
click at [844, 545] on div "Add" at bounding box center [847, 654] width 50 height 22
click at [35, 210] on div at bounding box center [33, 209] width 11 height 11
click at [36, 299] on div at bounding box center [33, 298] width 11 height 11
click at [351, 545] on div "Undo" at bounding box center [359, 654] width 56 height 22
click at [353, 545] on div "Undo" at bounding box center [359, 654] width 56 height 22
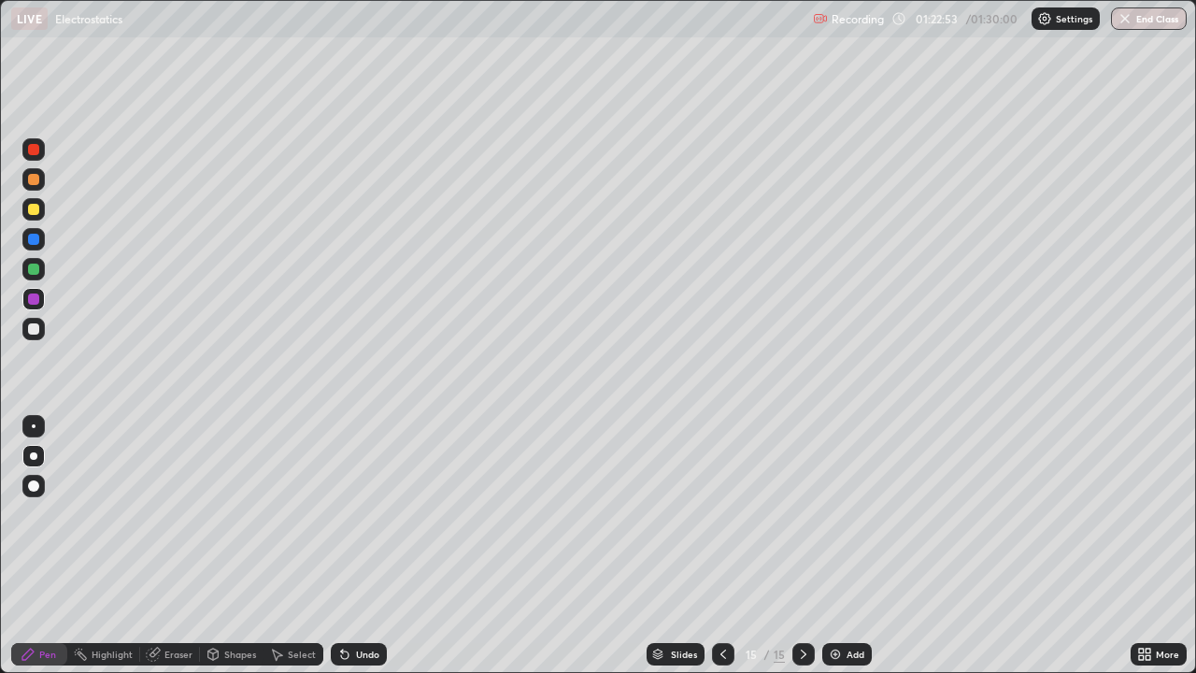
click at [30, 234] on div at bounding box center [33, 239] width 11 height 11
click at [34, 267] on div at bounding box center [33, 268] width 11 height 11
click at [1167, 25] on button "End Class" at bounding box center [1149, 18] width 76 height 22
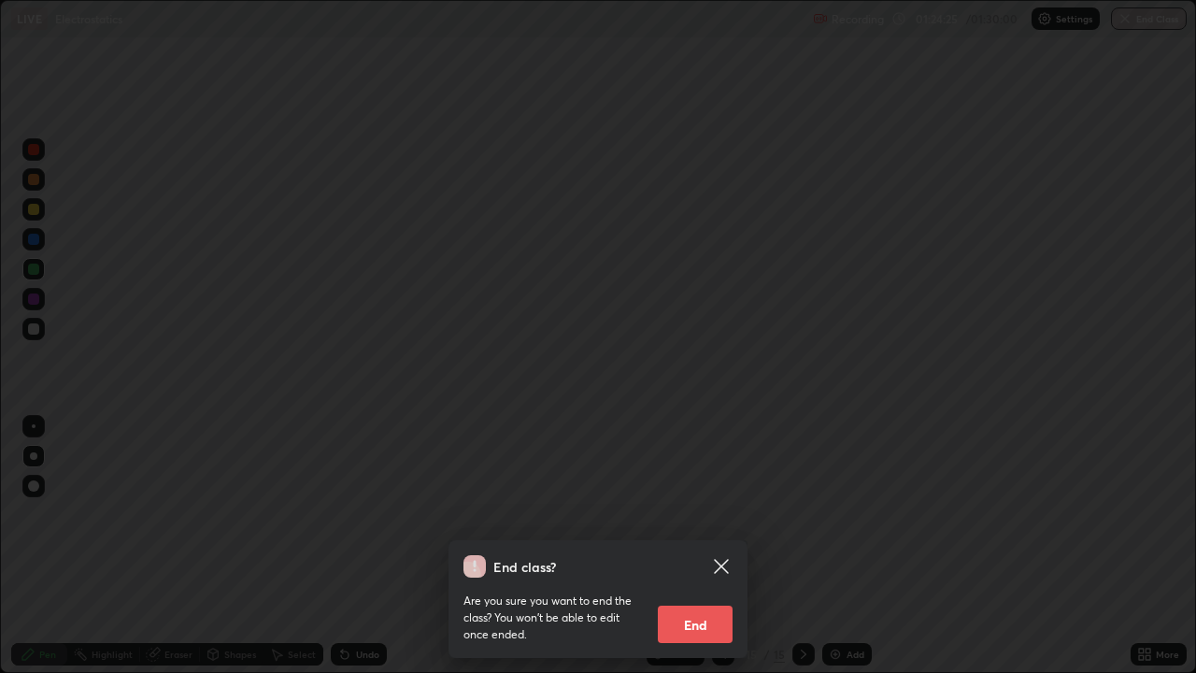
click at [717, 545] on button "End" at bounding box center [695, 623] width 75 height 37
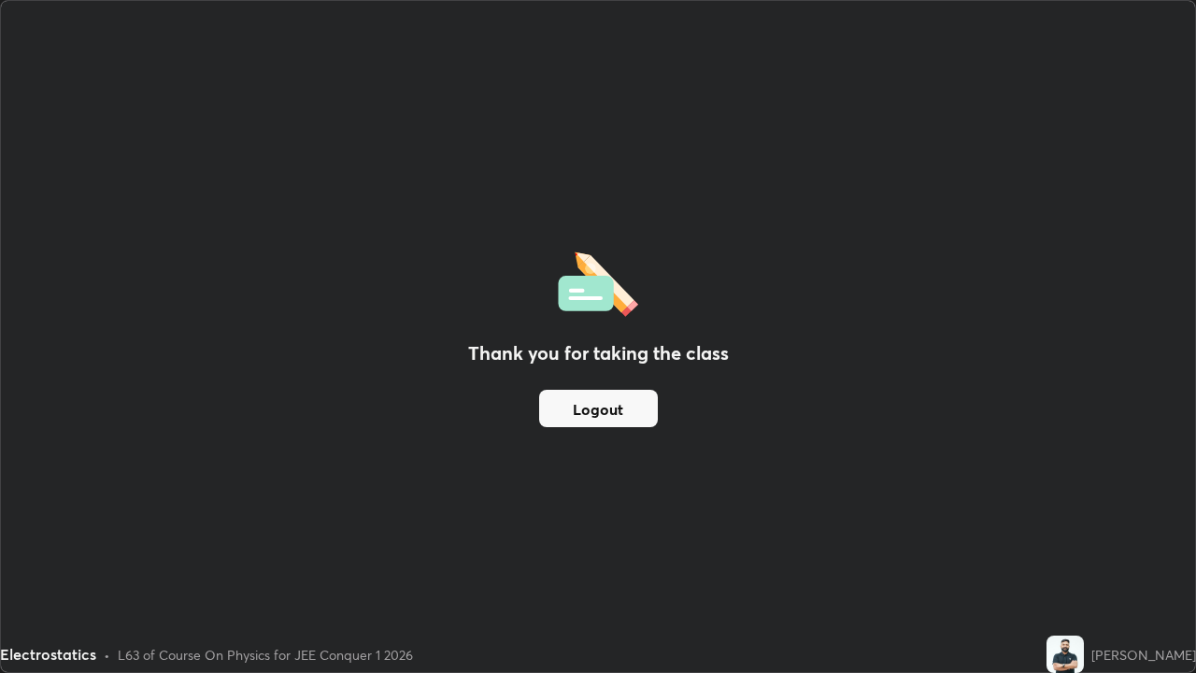
click at [617, 411] on button "Logout" at bounding box center [598, 407] width 119 height 37
